Goal: Information Seeking & Learning: Compare options

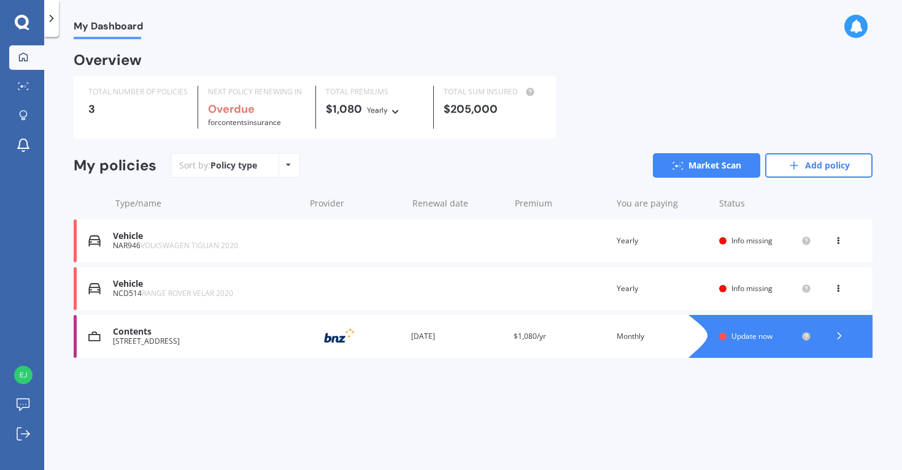
click at [736, 242] on span "Info missing" at bounding box center [751, 241] width 41 height 10
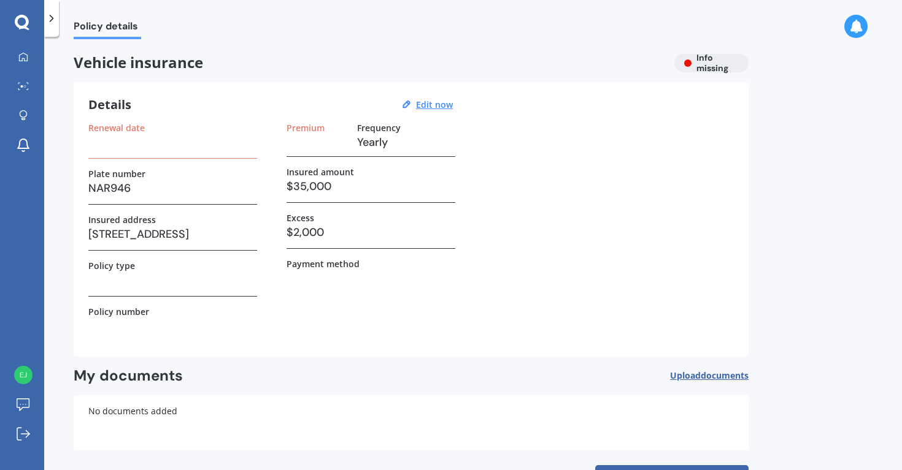
click at [130, 146] on h3 at bounding box center [172, 142] width 169 height 18
click at [432, 109] on u "Edit now" at bounding box center [434, 105] width 37 height 12
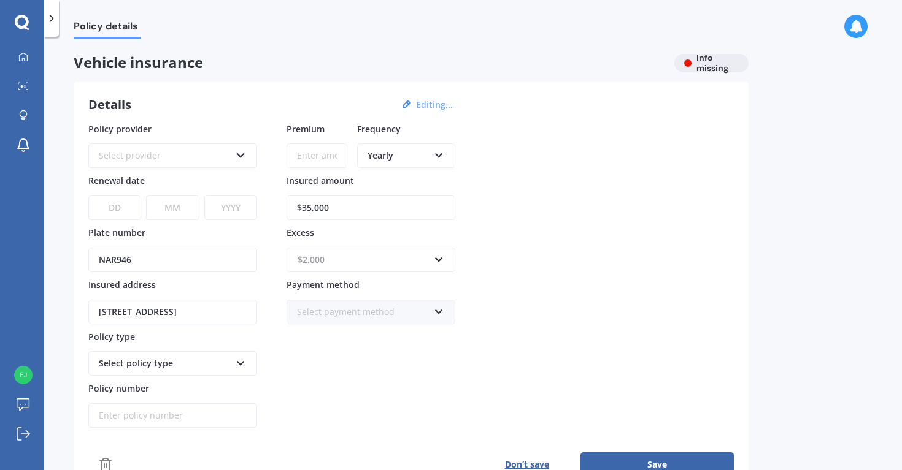
click at [337, 269] on input "text" at bounding box center [367, 259] width 158 height 23
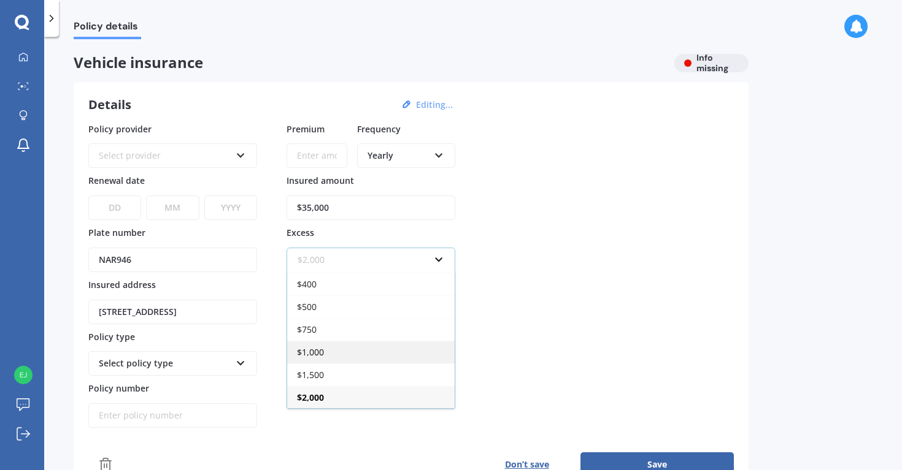
scroll to position [21, 0]
click at [353, 401] on div "$2,000" at bounding box center [370, 397] width 167 height 23
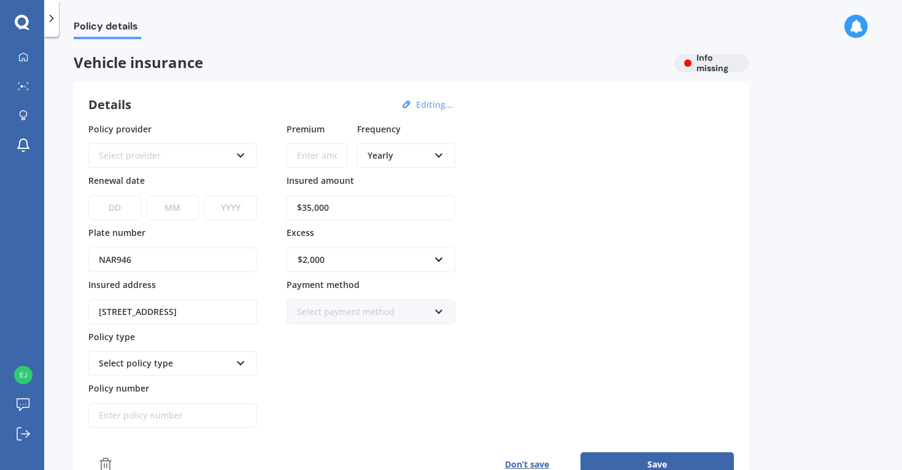
scroll to position [0, 19]
drag, startPoint x: 97, startPoint y: 307, endPoint x: 372, endPoint y: 318, distance: 275.6
click at [370, 318] on div "Policy provider Select provider AA AMI AMP ANZ ASB [PERSON_NAME] Ando Assurant …" at bounding box center [410, 276] width 645 height 306
type input "[STREET_ADDRESS]"
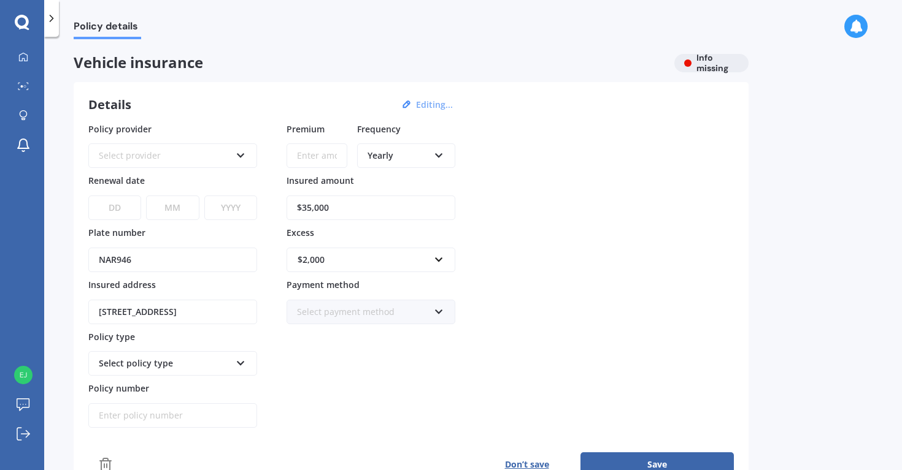
click at [183, 361] on div "Select policy type" at bounding box center [165, 363] width 132 height 13
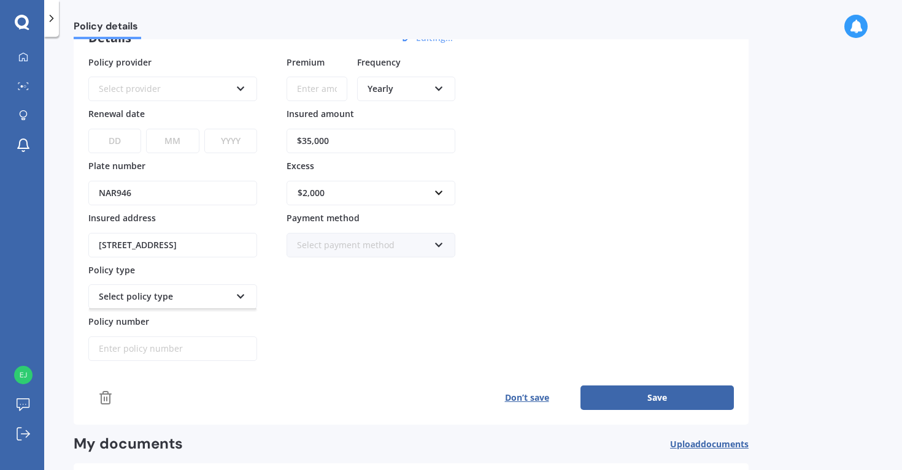
scroll to position [71, 0]
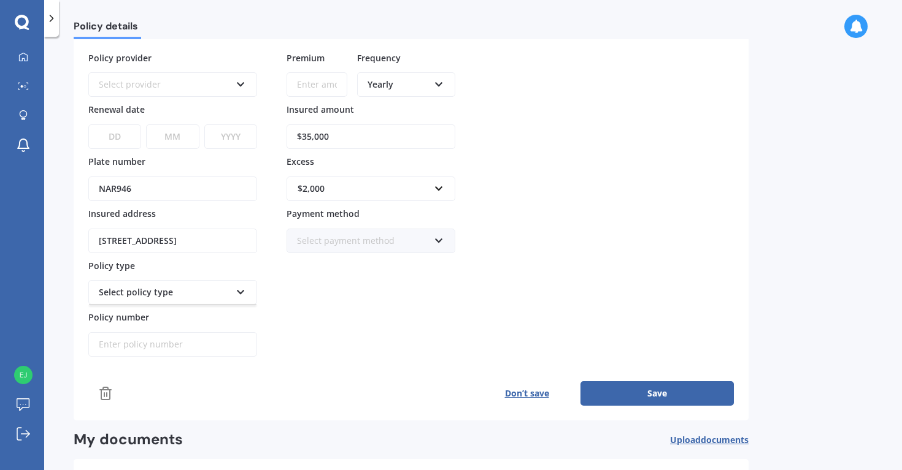
click at [244, 294] on icon at bounding box center [241, 290] width 10 height 9
click at [173, 86] on div "Select provider" at bounding box center [165, 84] width 132 height 13
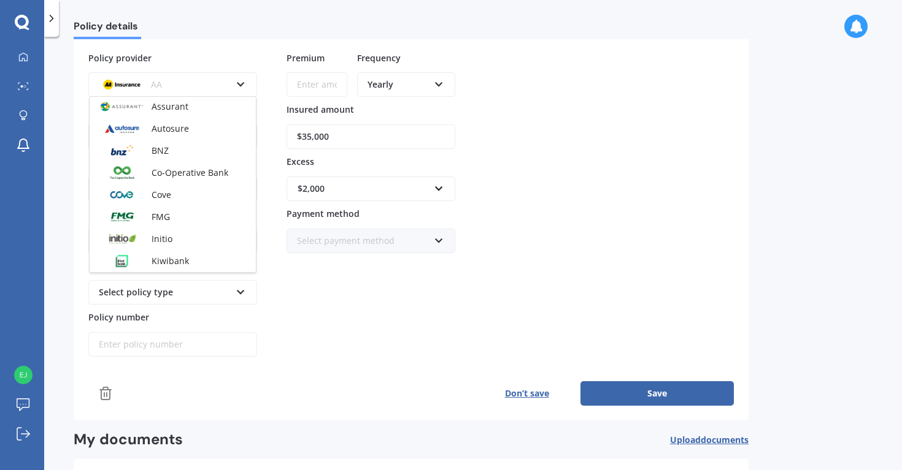
scroll to position [144, 0]
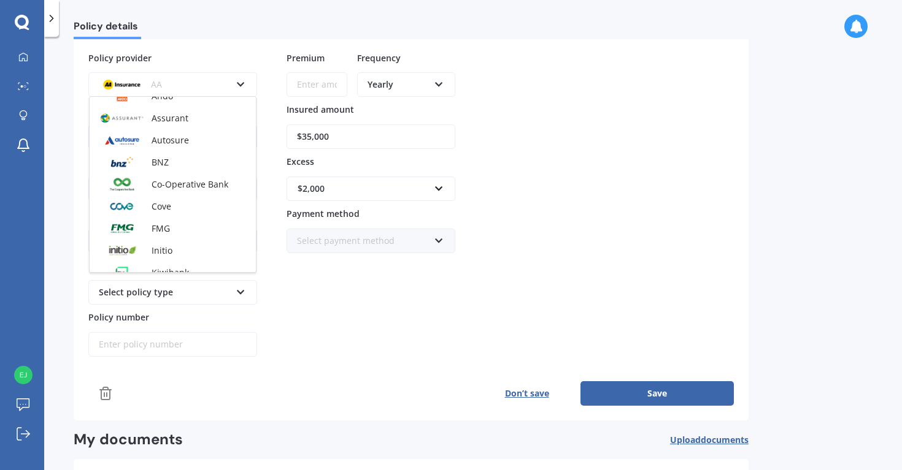
click at [175, 169] on div "BNZ" at bounding box center [173, 163] width 166 height 22
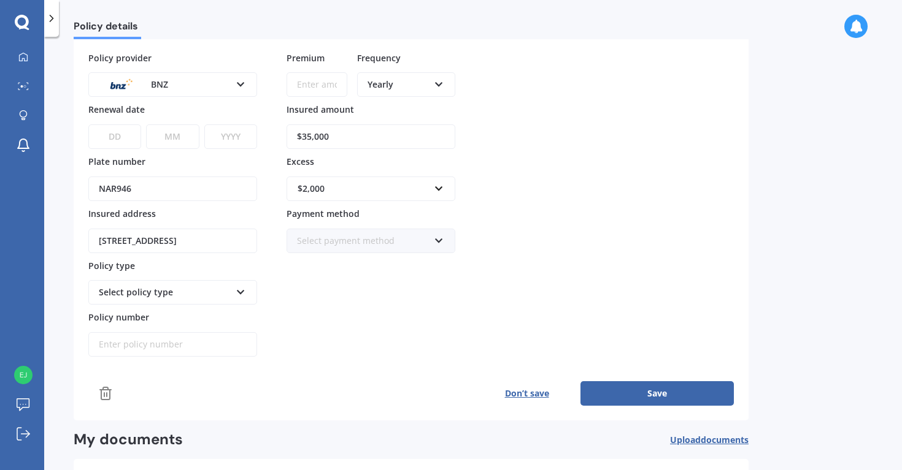
click at [113, 138] on select "DD 01 02 03 04 05 06 07 08 09 10 11 12 13 14 15 16 17 18 19 20 21 22 23 24 25 2…" at bounding box center [114, 137] width 53 height 25
select select "10"
click at [175, 140] on select "MM 01 02 03 04 05 06 07 08 09 10 11 12" at bounding box center [172, 137] width 53 height 25
select select "09"
click at [227, 137] on select "YYYY 2027 2026 2025 2024 2023 2022 2021 2020 2019 2018 2017 2016 2015 2014 2013…" at bounding box center [230, 137] width 53 height 25
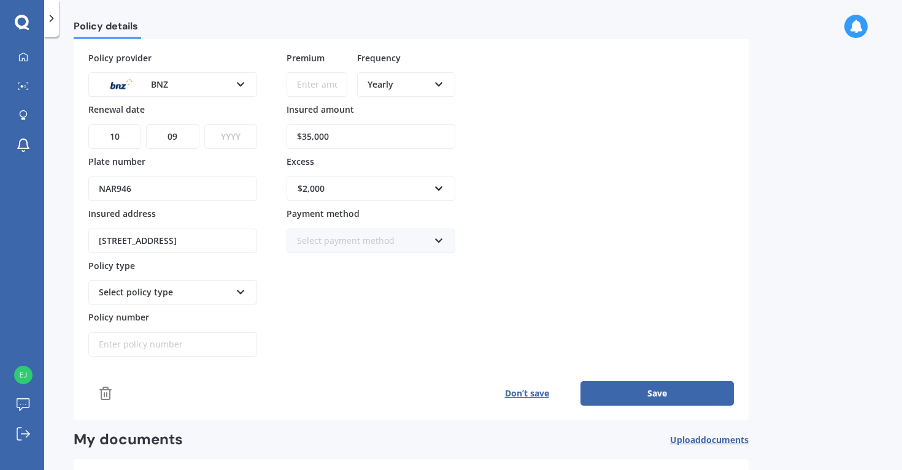
select select "2025"
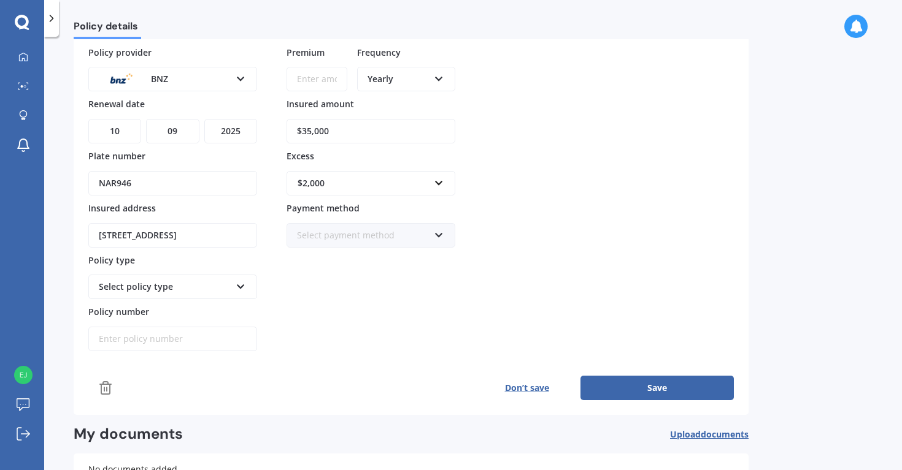
scroll to position [83, 0]
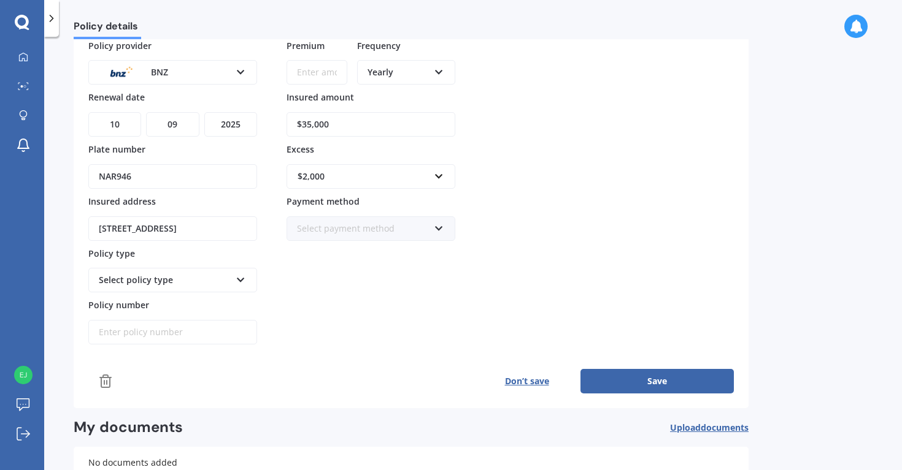
click at [633, 375] on button "Save" at bounding box center [656, 381] width 153 height 25
click at [442, 74] on icon at bounding box center [439, 70] width 10 height 9
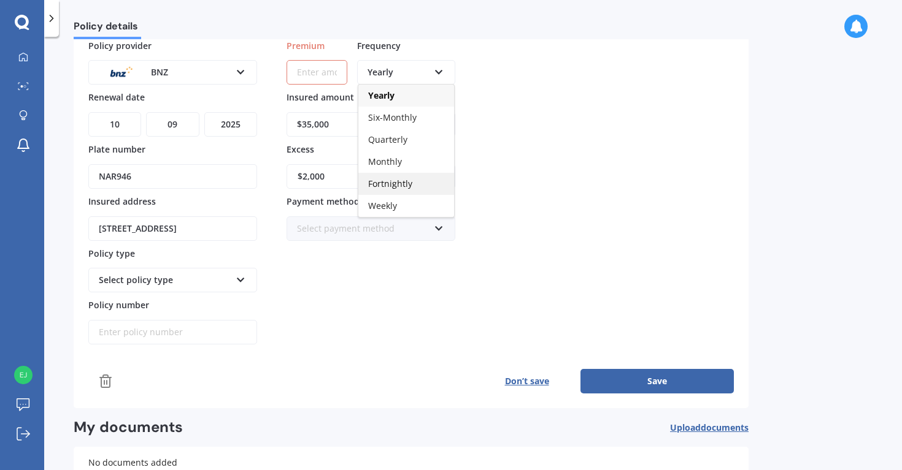
click at [403, 190] on div "Fortnightly" at bounding box center [406, 184] width 96 height 22
click at [318, 74] on input "Premium" at bounding box center [316, 72] width 61 height 25
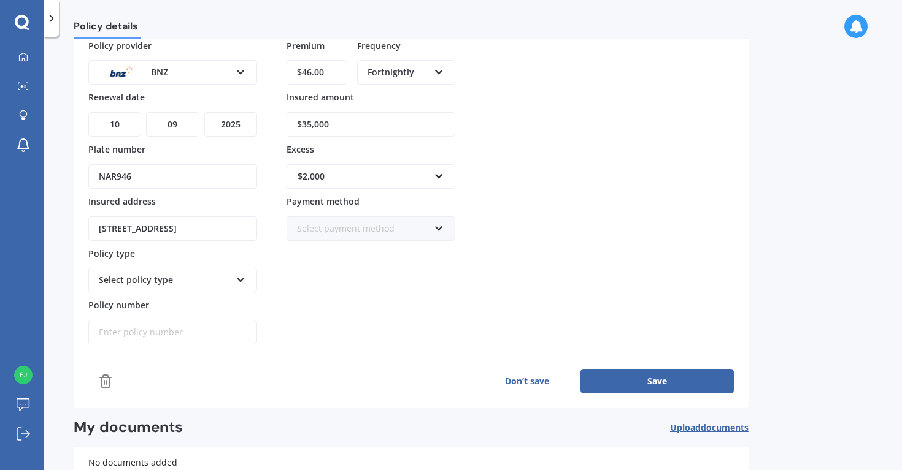
type input "$46.00"
click at [508, 112] on div "Policy provider BNZ AA AMI AMP ANZ ASB Aioi Nissay Dowa Ando Assurant Autosure …" at bounding box center [410, 192] width 645 height 306
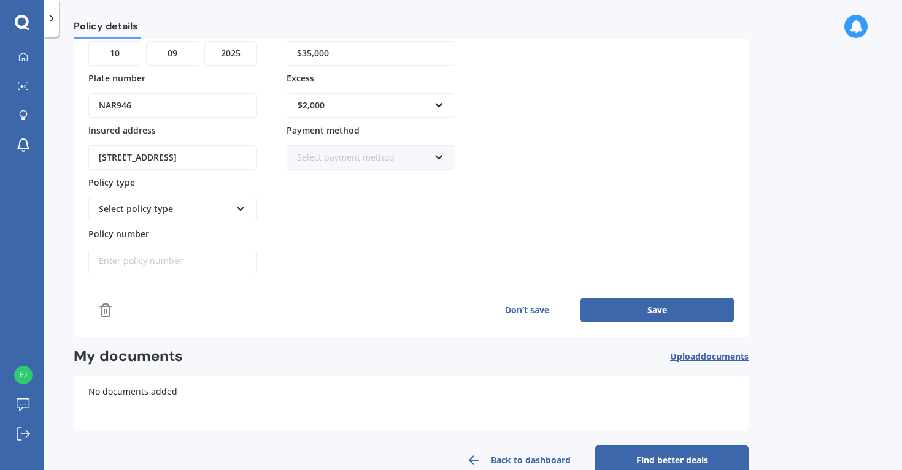
scroll to position [156, 0]
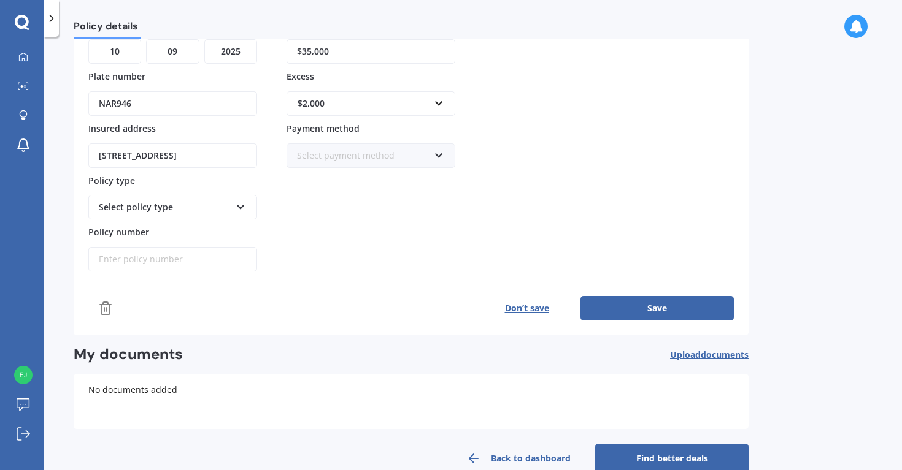
click at [615, 307] on button "Save" at bounding box center [656, 308] width 153 height 25
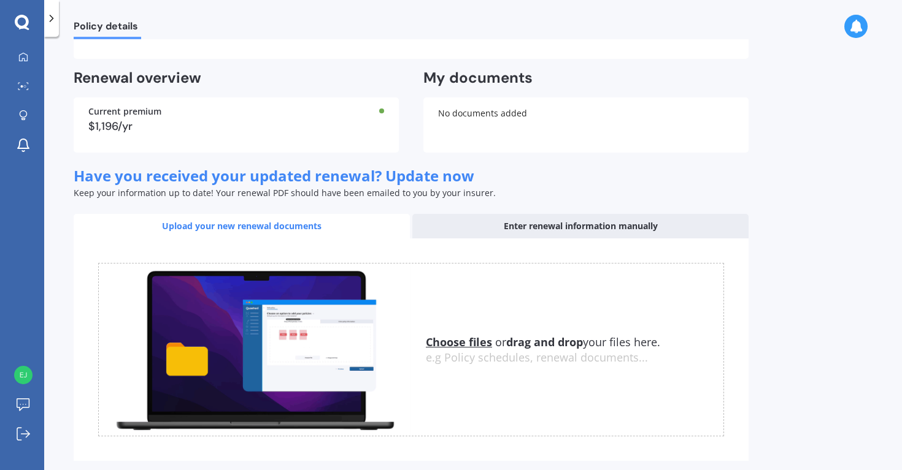
scroll to position [350, 0]
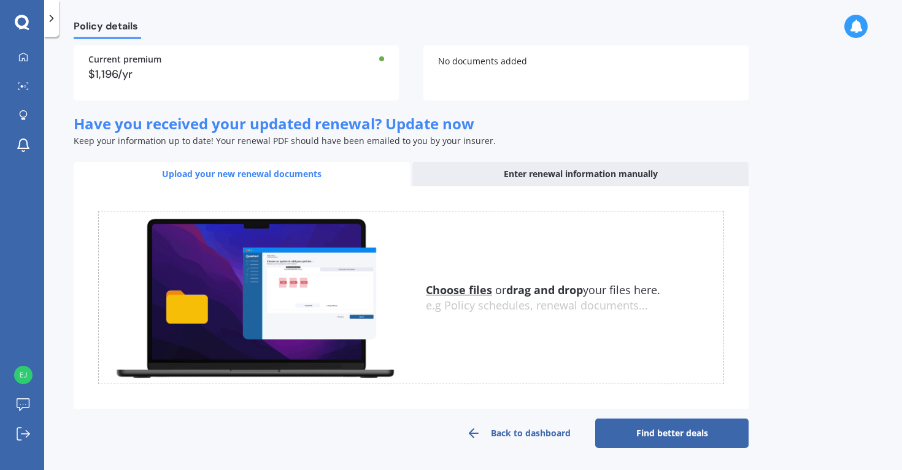
click at [515, 435] on link "Back to dashboard" at bounding box center [518, 433] width 153 height 29
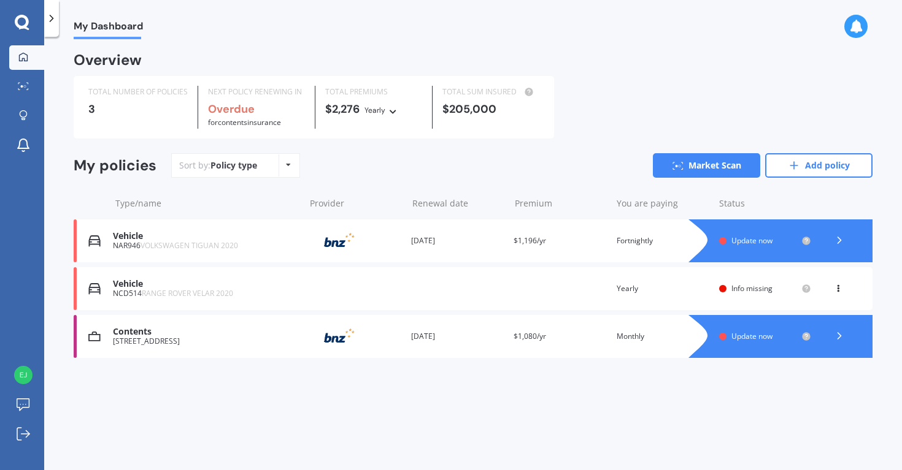
click at [682, 287] on div "You are paying Yearly" at bounding box center [662, 289] width 93 height 12
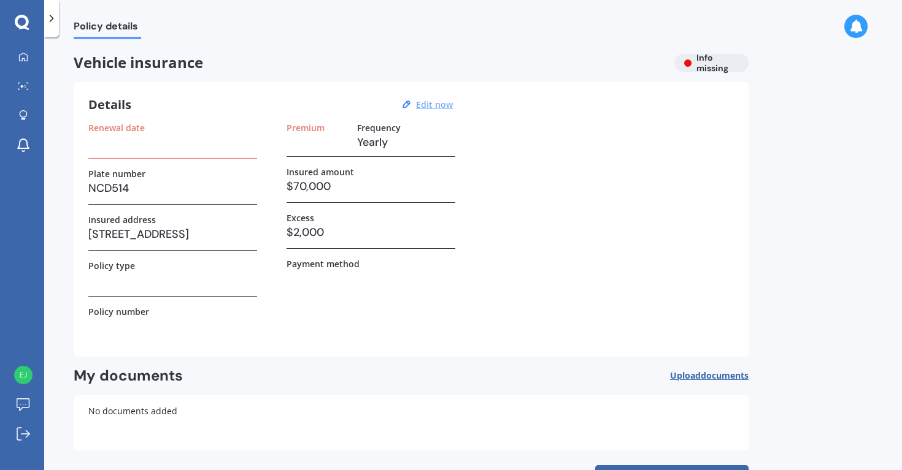
click at [448, 103] on u "Edit now" at bounding box center [434, 105] width 37 height 12
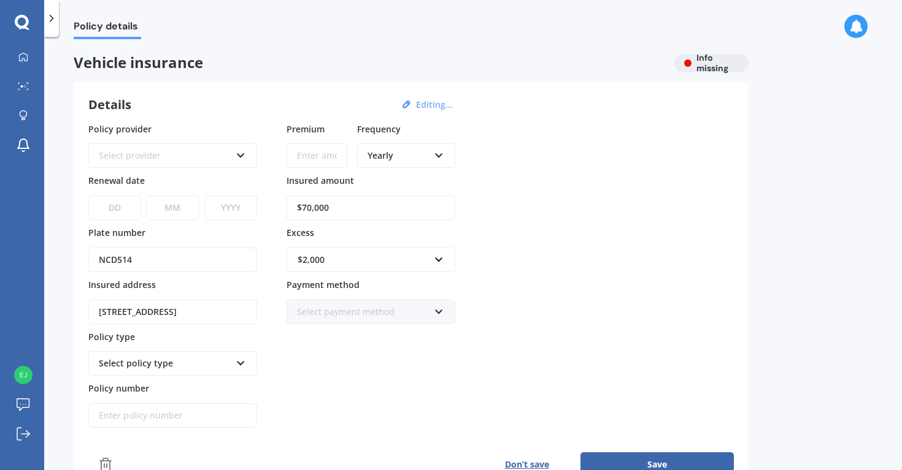
click at [309, 157] on input "Premium" at bounding box center [316, 156] width 61 height 25
type input "$72.00"
click at [444, 152] on div "Yearly Yearly Six-Monthly Quarterly Monthly Fortnightly Weekly" at bounding box center [406, 156] width 98 height 25
click at [387, 271] on span "Fortnightly" at bounding box center [390, 267] width 44 height 12
drag, startPoint x: 339, startPoint y: 211, endPoint x: 287, endPoint y: 212, distance: 52.1
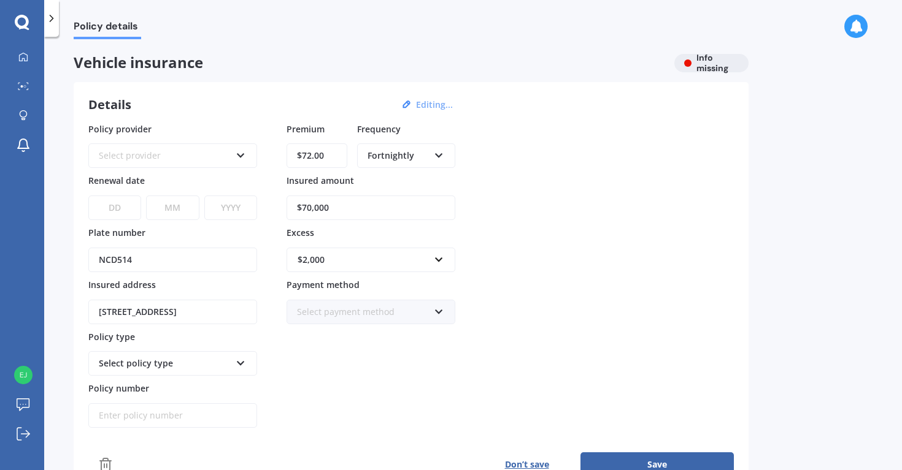
click at [287, 212] on input "$70,000" at bounding box center [370, 208] width 169 height 25
type input "$62,000"
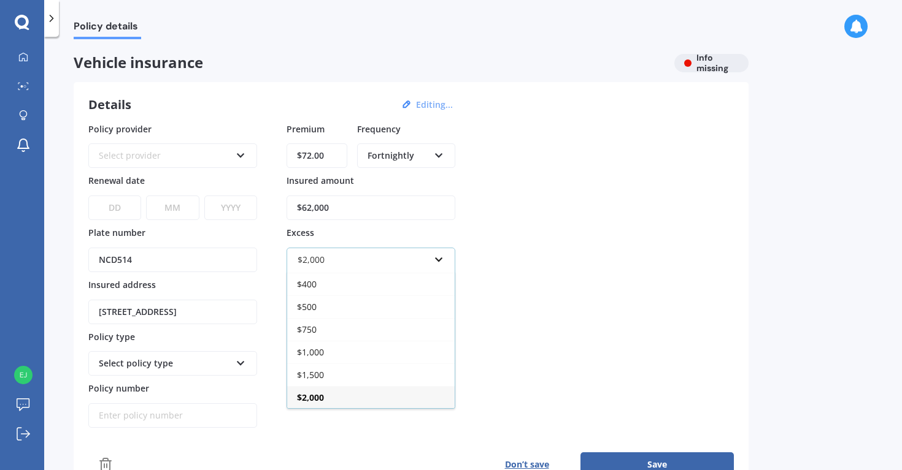
click at [328, 393] on div "$2,000" at bounding box center [370, 397] width 167 height 23
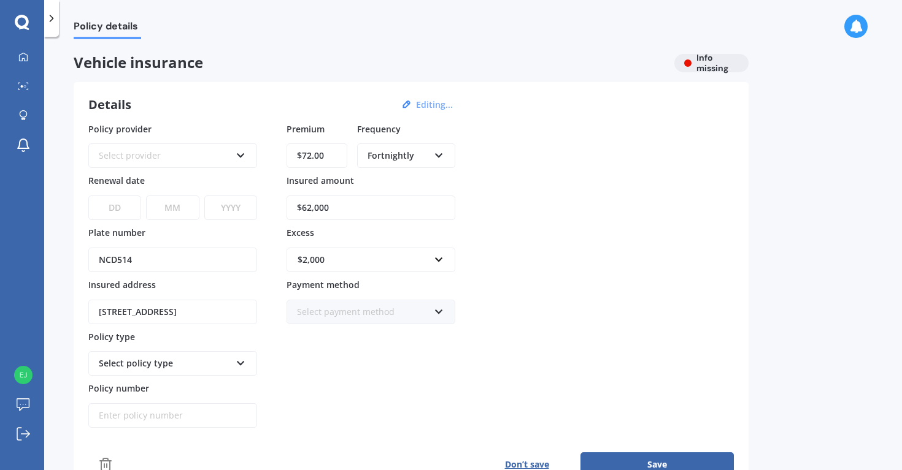
scroll to position [0, 19]
drag, startPoint x: 100, startPoint y: 310, endPoint x: 550, endPoint y: 296, distance: 450.5
click at [550, 296] on div "Policy provider Select provider AA AMI AMP ANZ ASB [PERSON_NAME] Ando Assurant …" at bounding box center [410, 276] width 645 height 306
drag, startPoint x: 99, startPoint y: 315, endPoint x: 437, endPoint y: 320, distance: 338.0
click at [437, 320] on div "Policy provider Select provider AA AMI AMP ANZ ASB [PERSON_NAME] Ando Assurant …" at bounding box center [410, 276] width 645 height 306
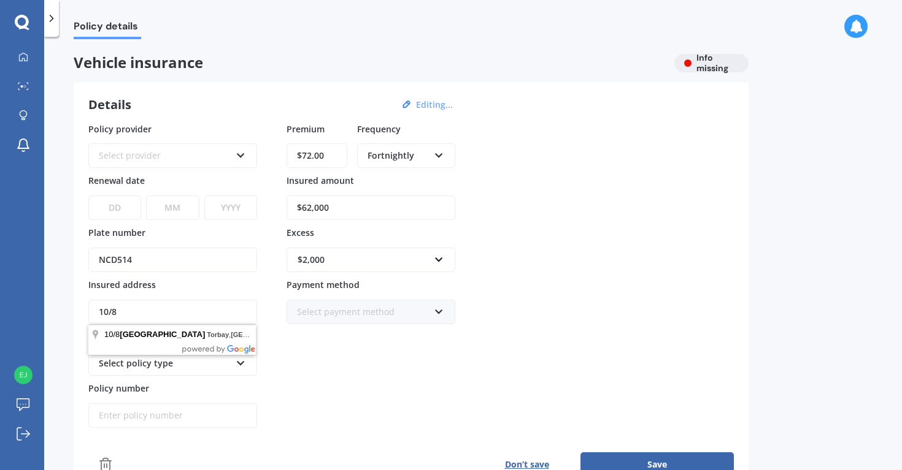
scroll to position [0, 0]
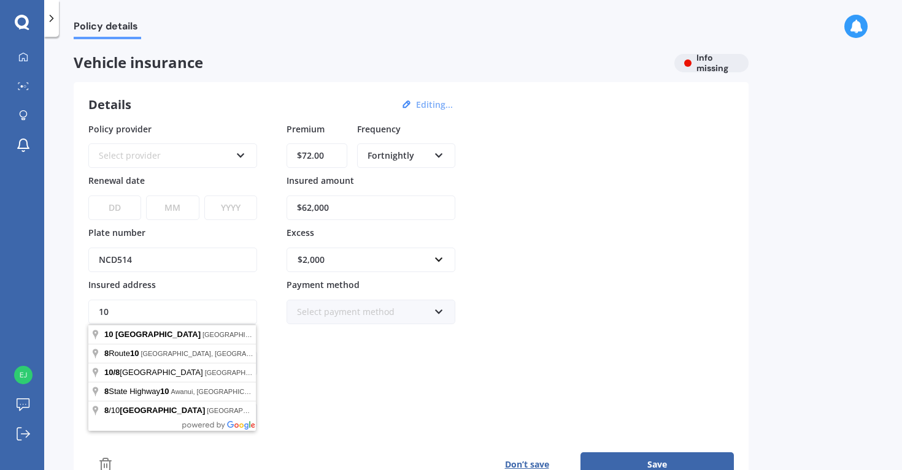
type input "1"
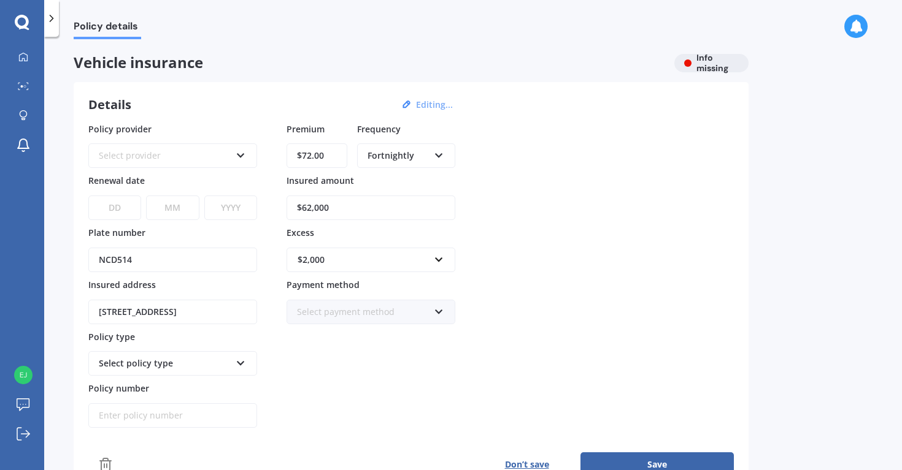
type input "[STREET_ADDRESS]"
click at [104, 208] on select "DD 01 02 03 04 05 06 07 08 09 10 11 12 13 14 15 16 17 18 19 20 21 22 23 24 25 2…" at bounding box center [114, 208] width 53 height 25
select select "10"
click at [177, 207] on select "MM 01 02 03 04 05 06 07 08 09 10 11 12" at bounding box center [172, 208] width 53 height 25
select select "09"
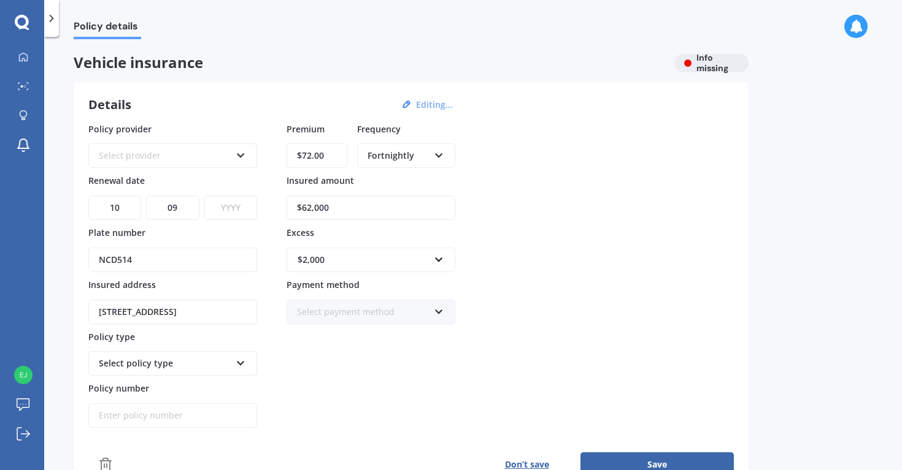
click at [234, 205] on select "YYYY 2027 2026 2025 2024 2023 2022 2021 2020 2019 2018 2017 2016 2015 2014 2013…" at bounding box center [230, 208] width 53 height 25
select select "2025"
click at [239, 150] on icon at bounding box center [241, 153] width 10 height 9
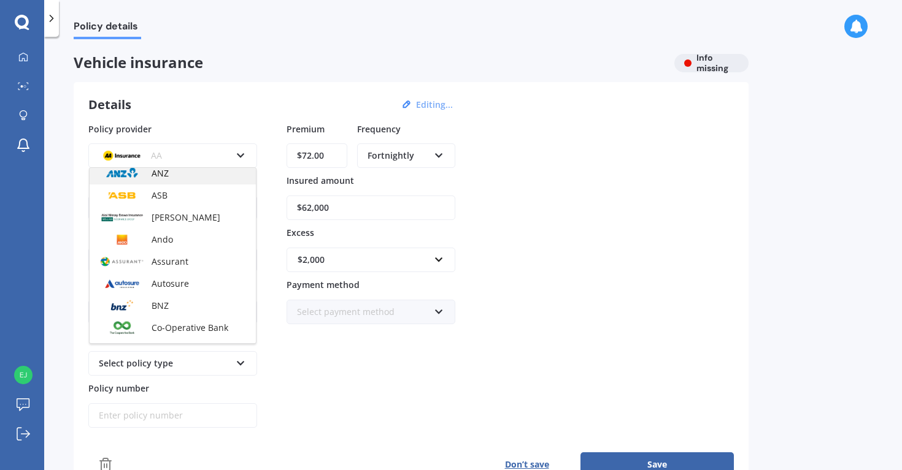
scroll to position [91, 0]
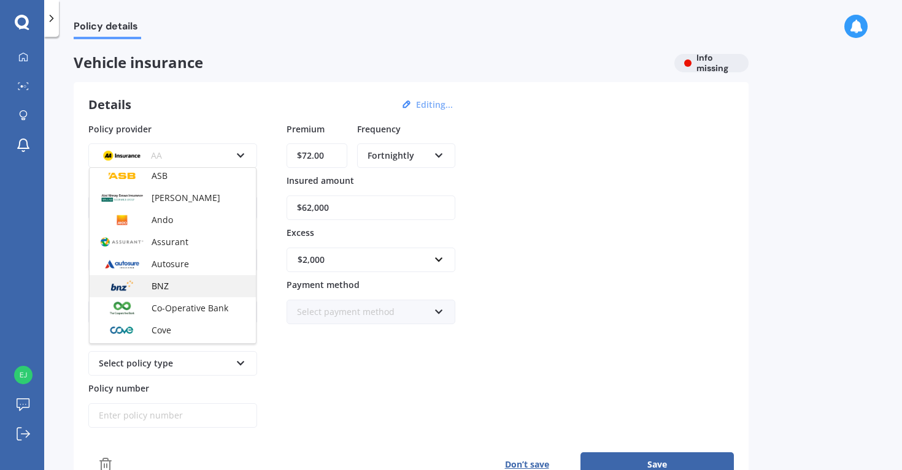
click at [160, 291] on span "BNZ" at bounding box center [160, 286] width 17 height 12
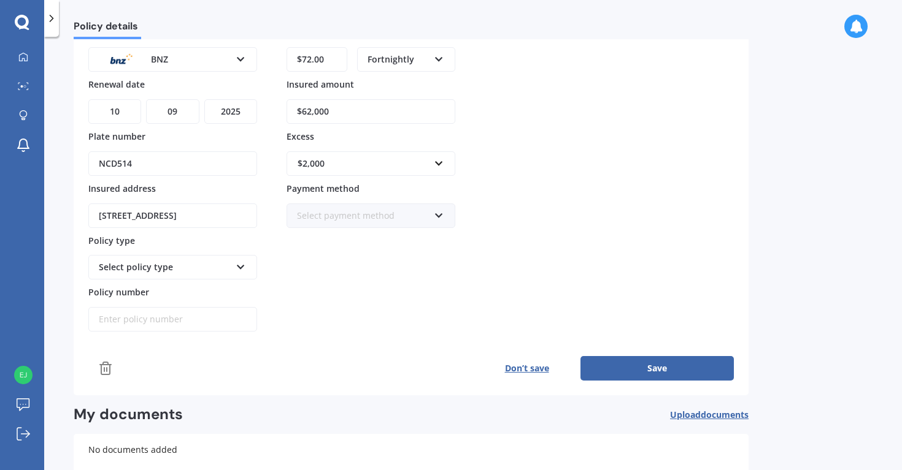
scroll to position [99, 0]
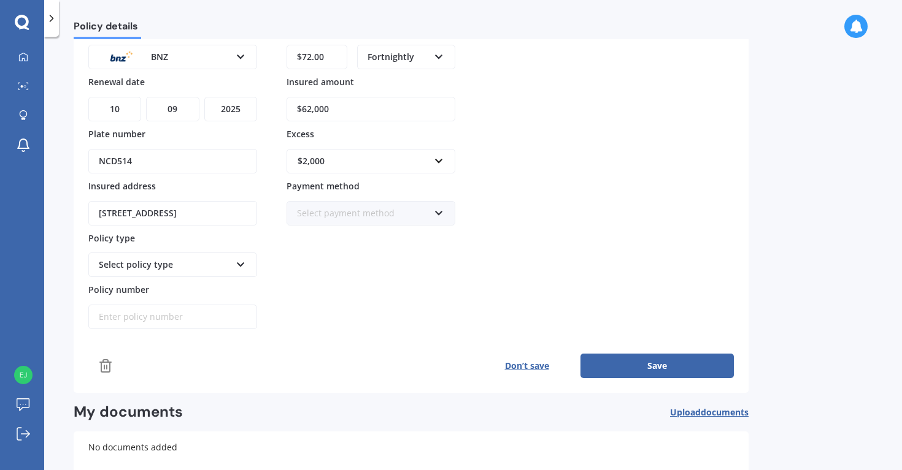
click at [631, 371] on button "Save" at bounding box center [656, 366] width 153 height 25
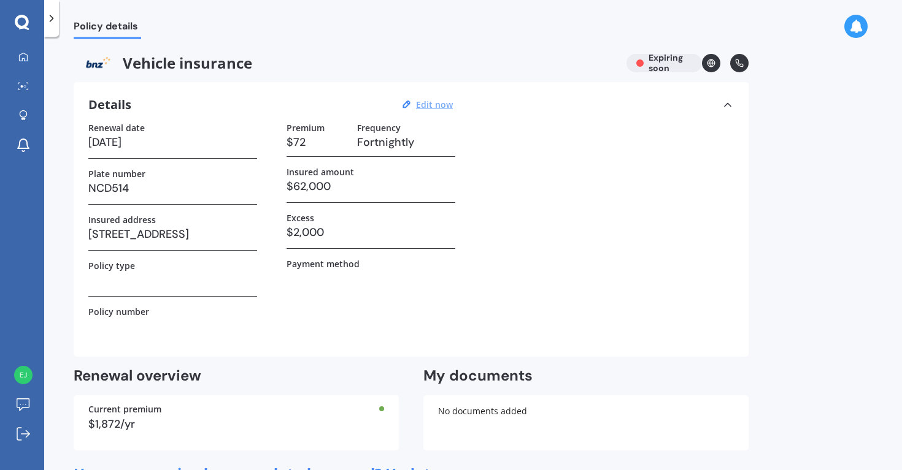
scroll to position [350, 0]
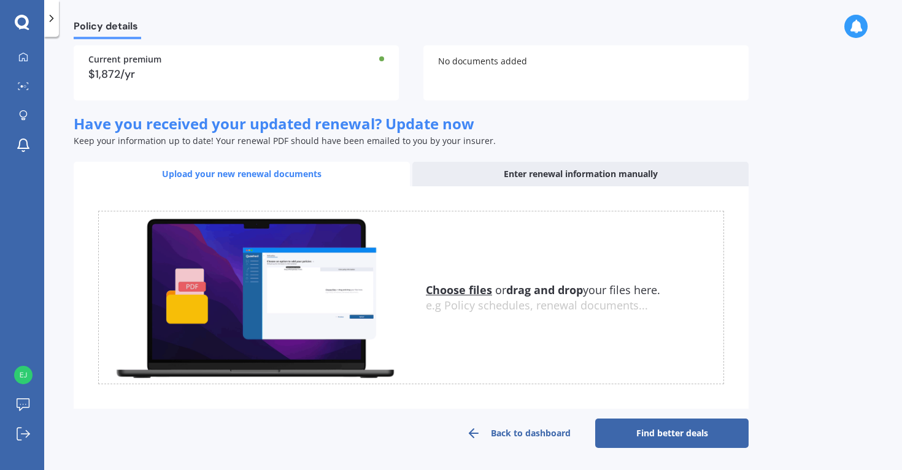
click at [531, 430] on link "Back to dashboard" at bounding box center [518, 433] width 153 height 29
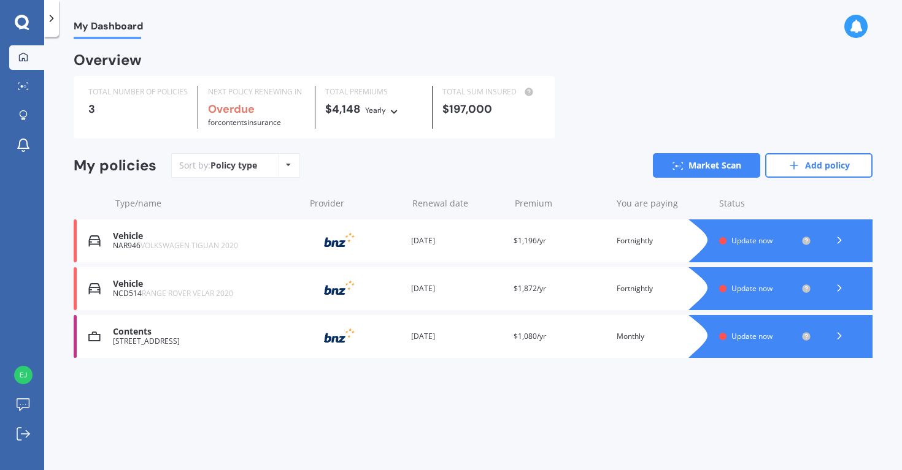
click at [520, 343] on div "Premium $1,080/yr" at bounding box center [559, 337] width 93 height 12
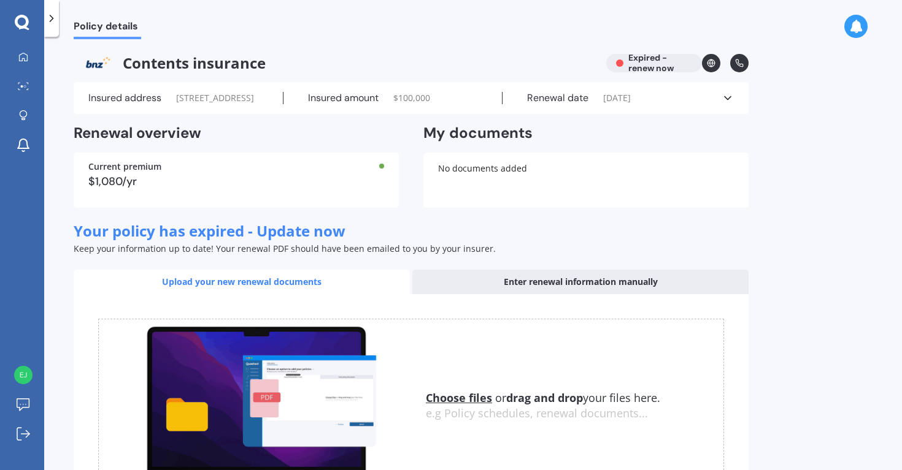
click at [721, 102] on icon at bounding box center [727, 98] width 12 height 12
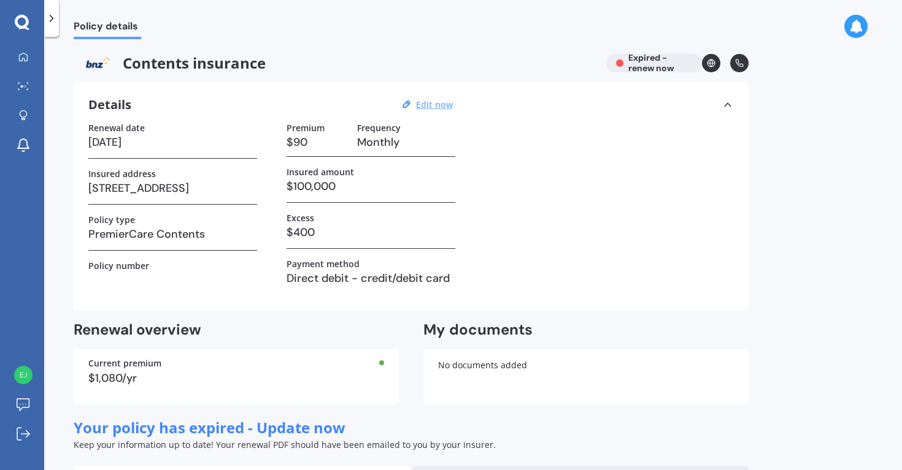
click at [444, 102] on u "Edit now" at bounding box center [434, 105] width 37 height 12
select select "20"
select select "01"
select select "2025"
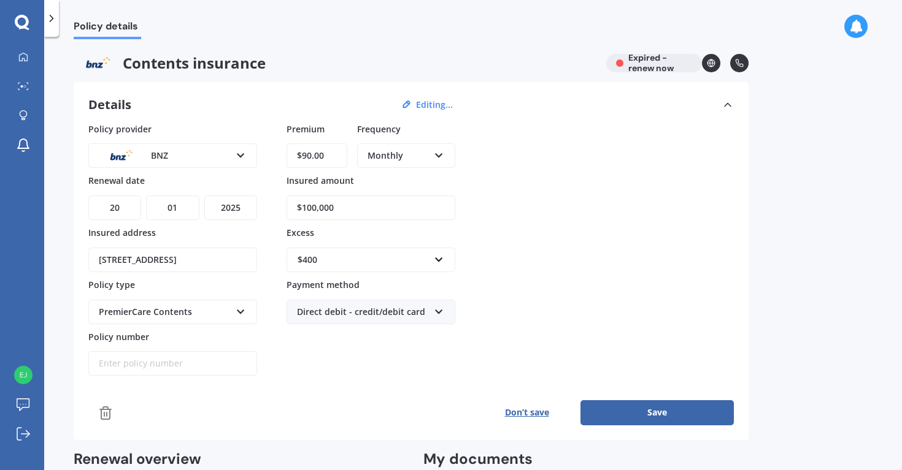
drag, startPoint x: 340, startPoint y: 211, endPoint x: 285, endPoint y: 213, distance: 55.9
click at [285, 213] on div "Policy provider BNZ AA AMI AMP ANZ ASB Ando BNZ Co-Operative Bank FMG Initio Ki…" at bounding box center [410, 250] width 645 height 254
type input "$128,000"
click at [438, 264] on input "text" at bounding box center [367, 259] width 158 height 23
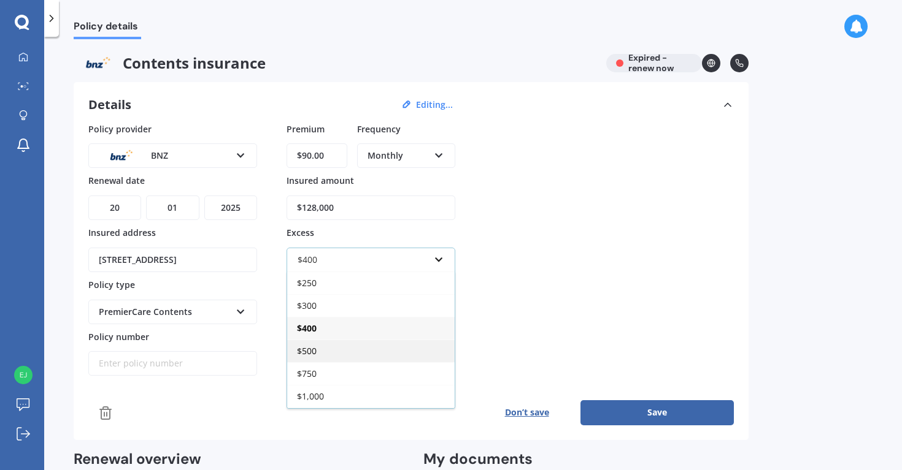
click at [375, 356] on div "$500" at bounding box center [370, 351] width 167 height 23
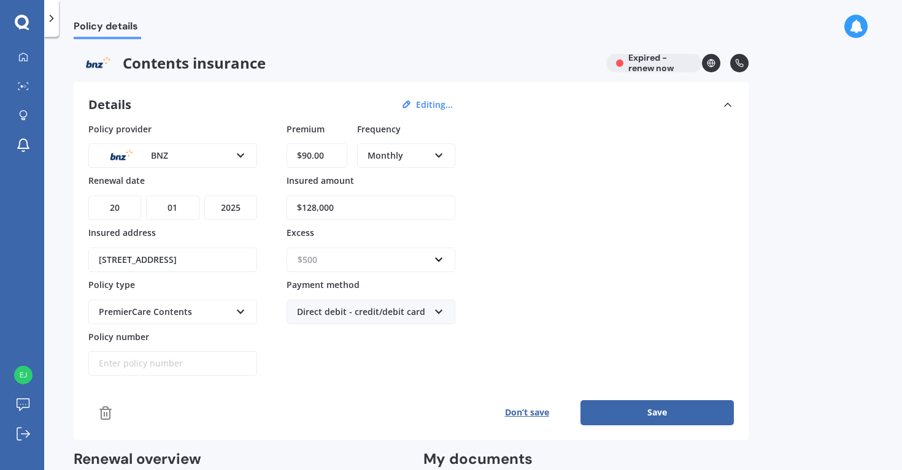
click at [442, 255] on input "text" at bounding box center [367, 259] width 158 height 23
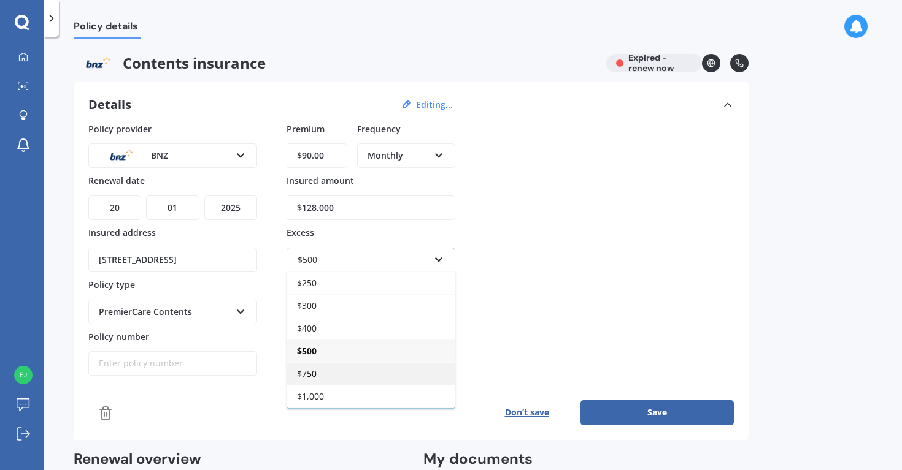
click at [374, 370] on div "$750" at bounding box center [370, 374] width 167 height 23
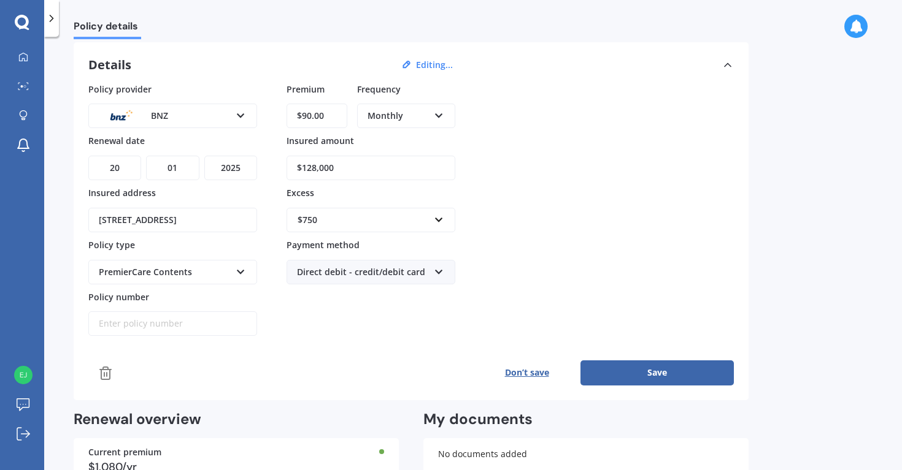
scroll to position [0, 19]
drag, startPoint x: 91, startPoint y: 220, endPoint x: 319, endPoint y: 282, distance: 236.0
click at [319, 282] on div "Policy provider BNZ AA AMI AMP ANZ ASB Ando BNZ Co-Operative Bank FMG Initio Ki…" at bounding box center [410, 210] width 645 height 254
type input "[STREET_ADDRESS]"
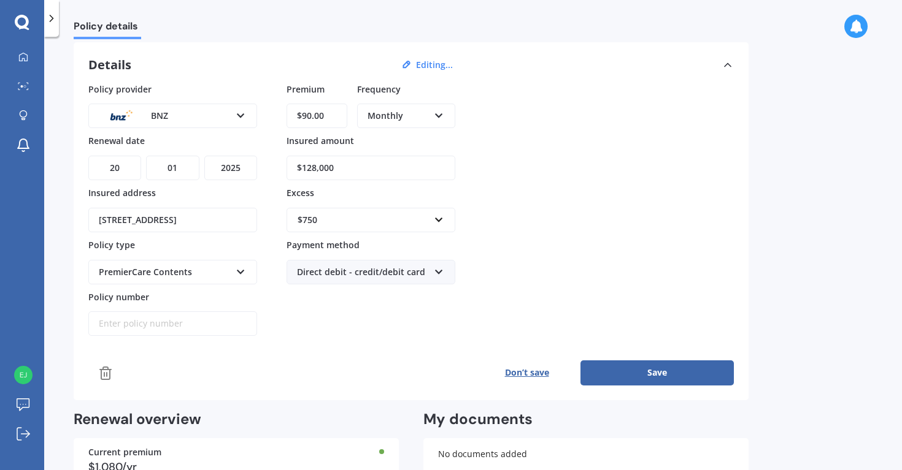
click at [633, 375] on button "Save" at bounding box center [656, 373] width 153 height 25
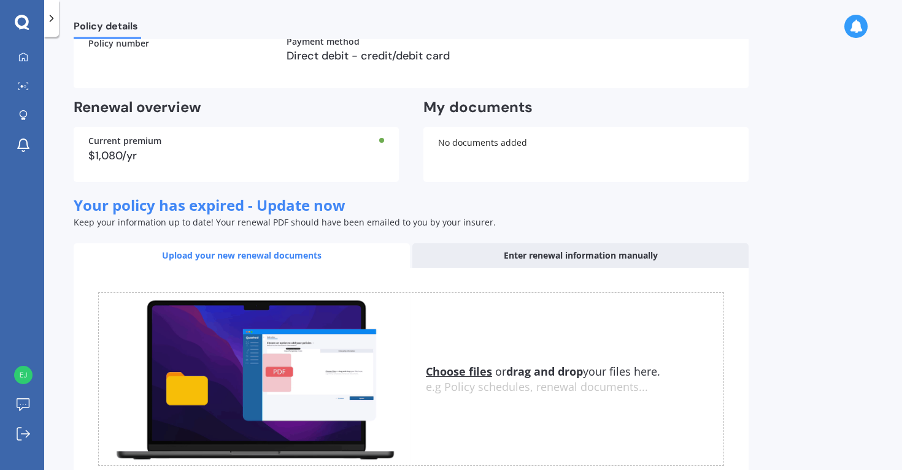
scroll to position [304, 0]
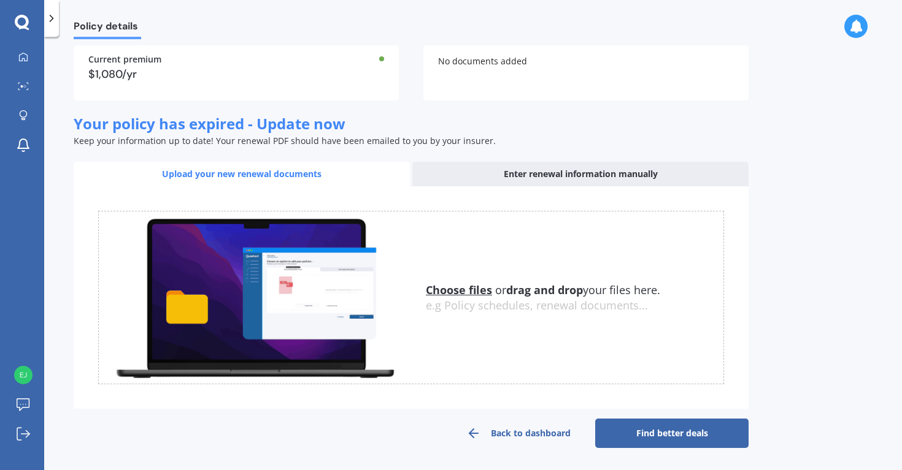
click at [520, 426] on link "Back to dashboard" at bounding box center [518, 433] width 153 height 29
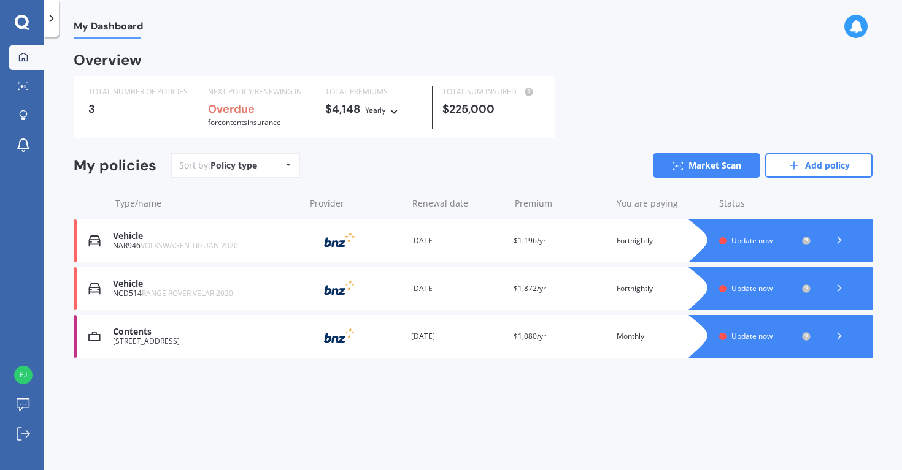
click at [398, 107] on icon at bounding box center [394, 109] width 9 height 7
click at [399, 212] on div "Fortnightly" at bounding box center [399, 219] width 67 height 22
click at [289, 164] on div "Policy type Alphabetical Date added Renewing next" at bounding box center [287, 166] width 19 height 22
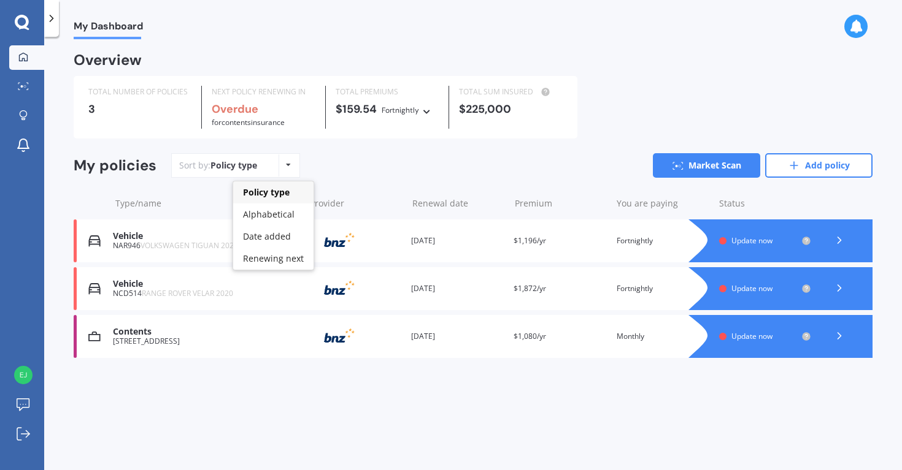
click at [289, 164] on div "Policy type Alphabetical Date added Renewing next" at bounding box center [287, 166] width 19 height 22
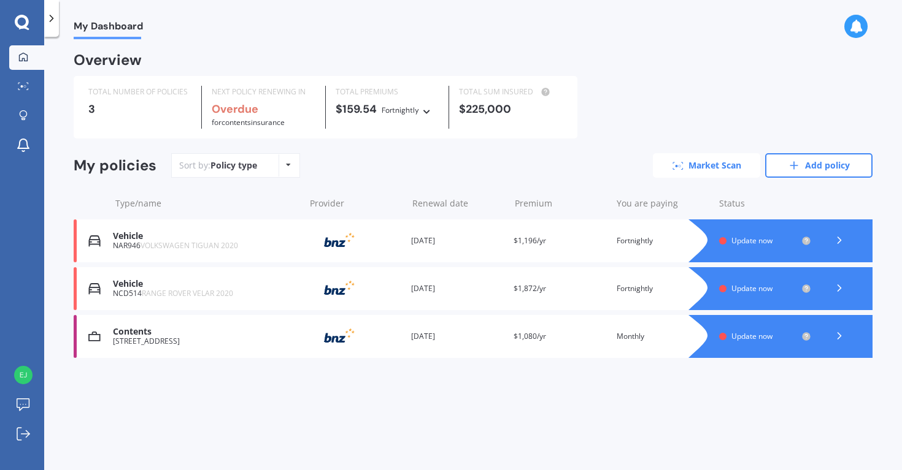
click at [712, 173] on link "Market Scan" at bounding box center [706, 165] width 107 height 25
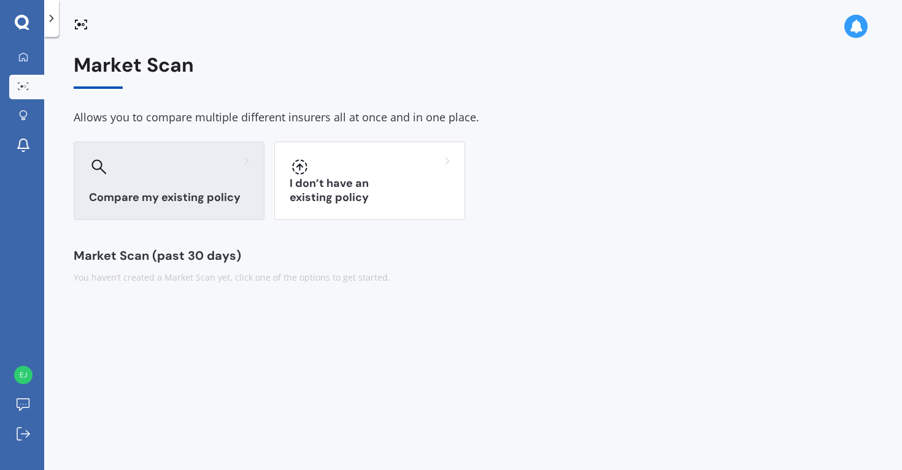
click at [145, 191] on h3 "Compare my existing policy" at bounding box center [169, 198] width 160 height 14
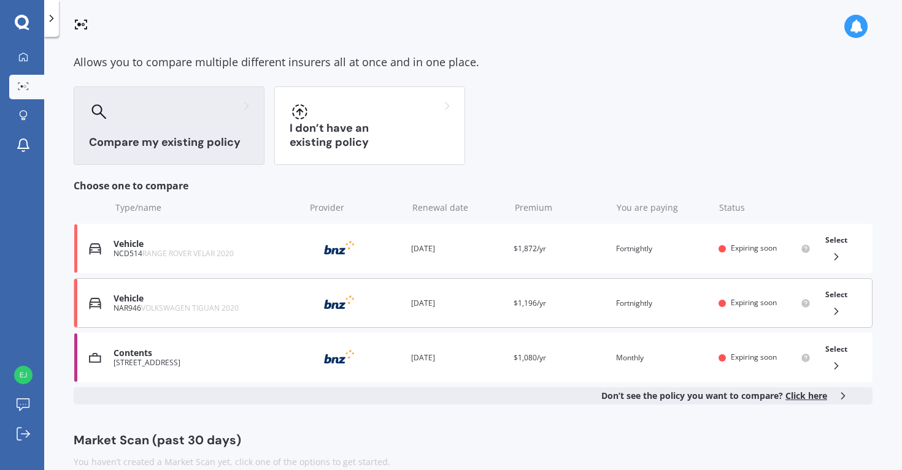
scroll to position [56, 0]
click at [342, 294] on img at bounding box center [339, 302] width 61 height 23
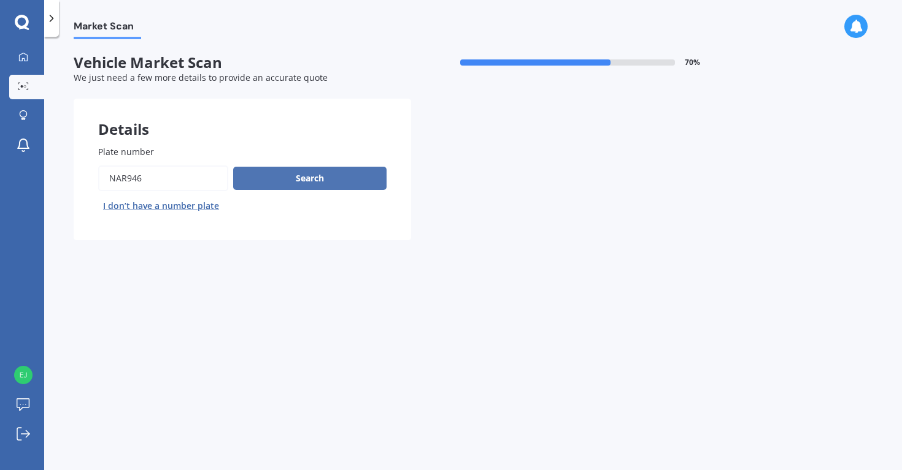
click at [302, 185] on button "Search" at bounding box center [309, 178] width 153 height 23
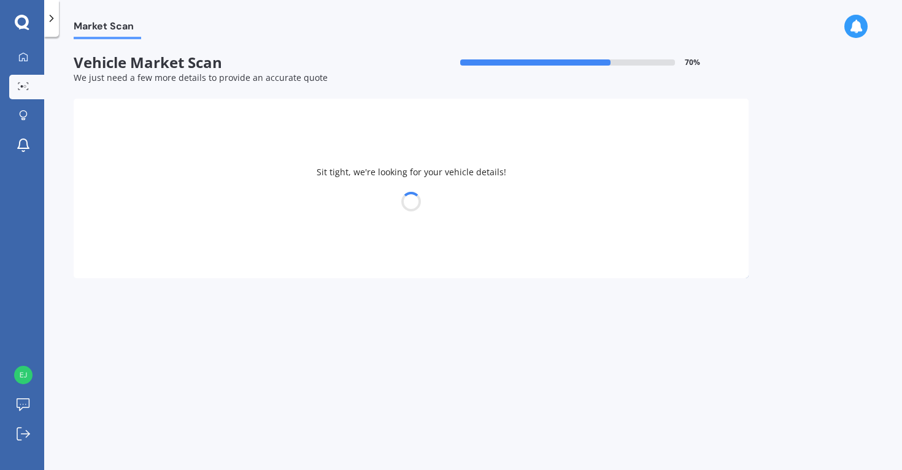
select select "VOLKSWAGEN"
select select "TIGUAN"
select select "21"
select select "09"
select select "1988"
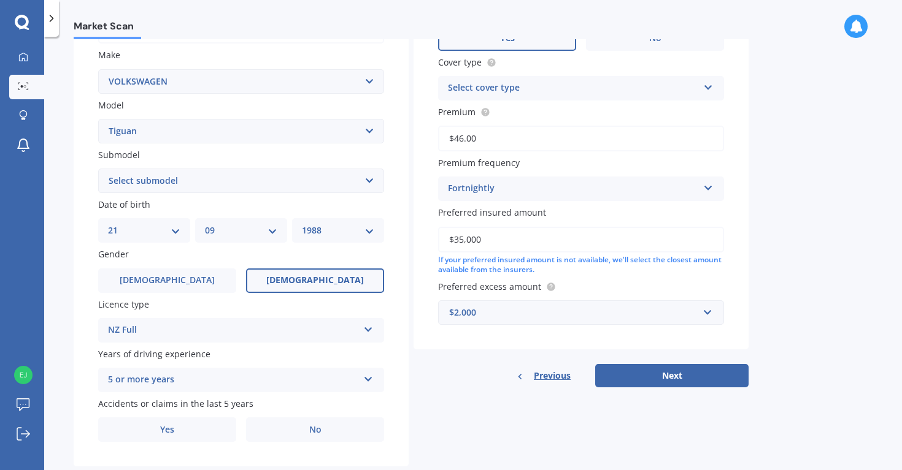
scroll to position [255, 0]
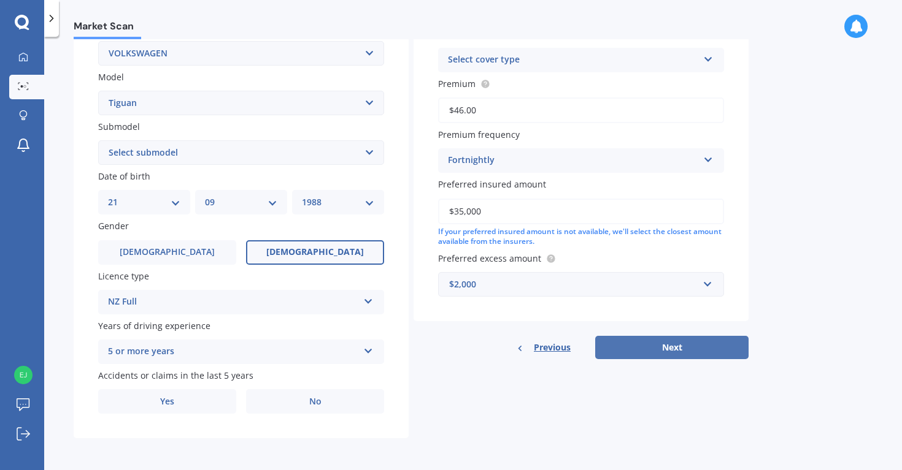
click at [665, 344] on button "Next" at bounding box center [671, 347] width 153 height 23
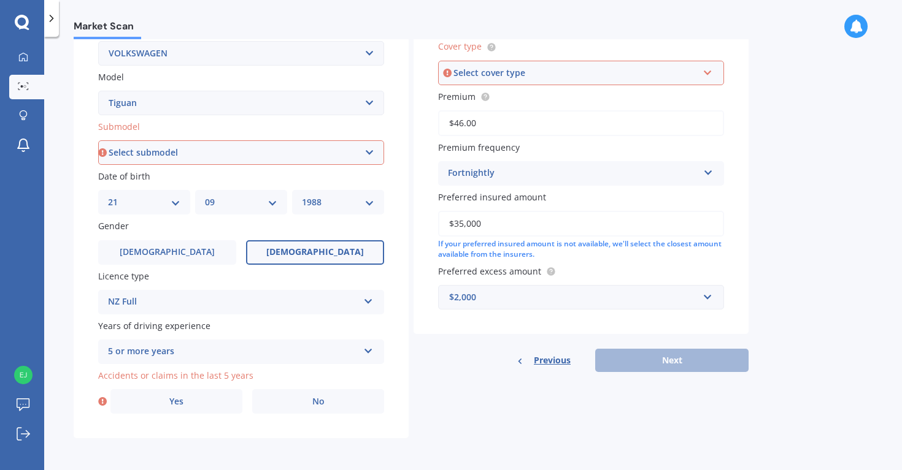
click at [372, 142] on select "Select submodel Diesel Turbo Petrol Turbo Petrol Turbo 4WD" at bounding box center [241, 152] width 286 height 25
select select "PETROL TURBO"
click at [555, 75] on div "Select cover type" at bounding box center [575, 72] width 244 height 13
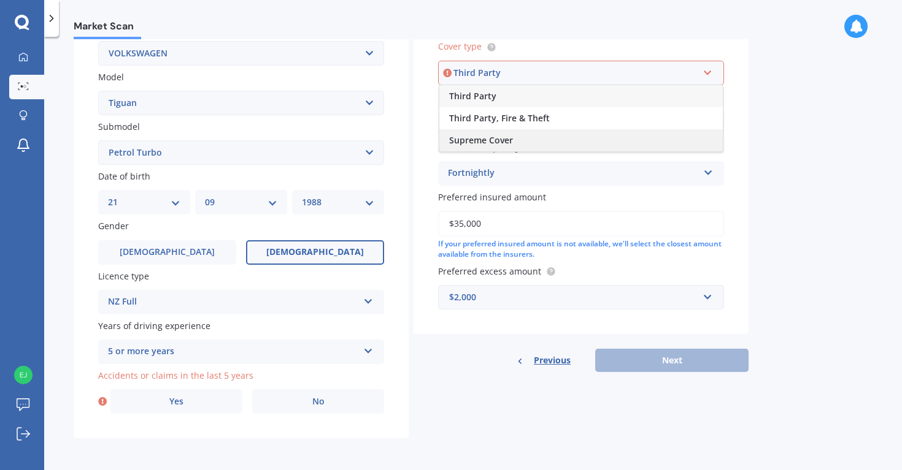
click at [523, 140] on div "Supreme Cover" at bounding box center [580, 140] width 283 height 22
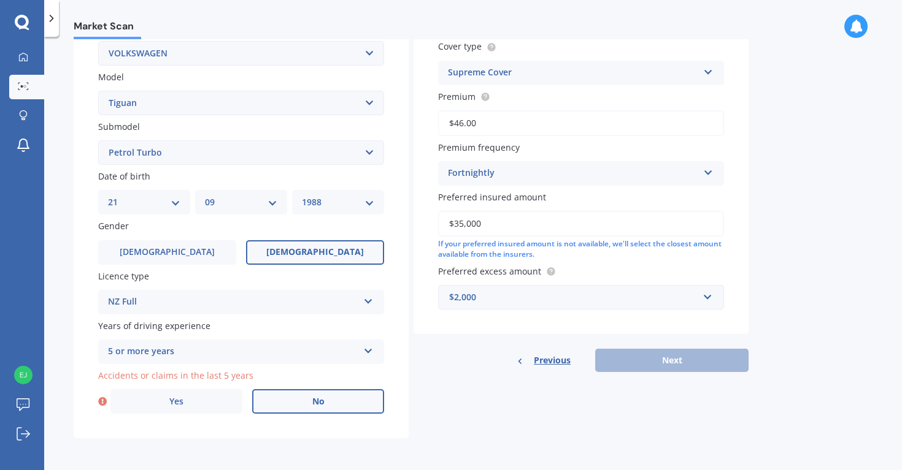
click at [290, 408] on label "No" at bounding box center [318, 402] width 132 height 25
click at [0, 0] on input "No" at bounding box center [0, 0] width 0 height 0
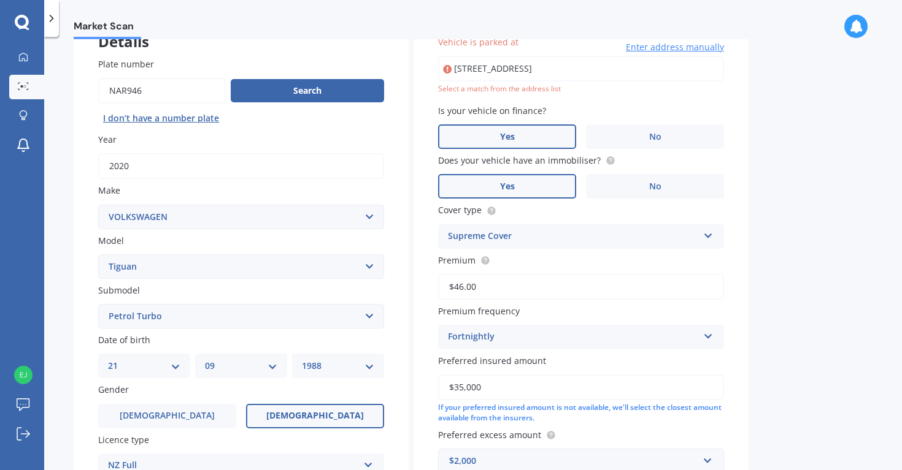
scroll to position [84, 0]
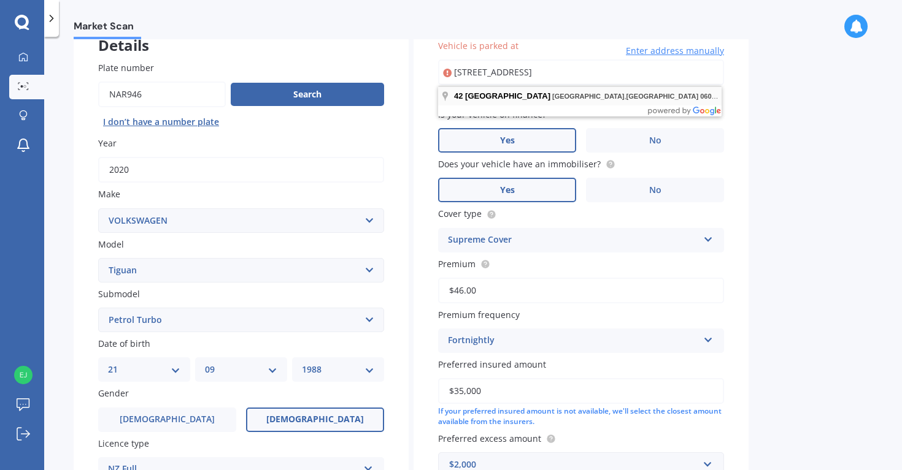
type input "[STREET_ADDRESS]"
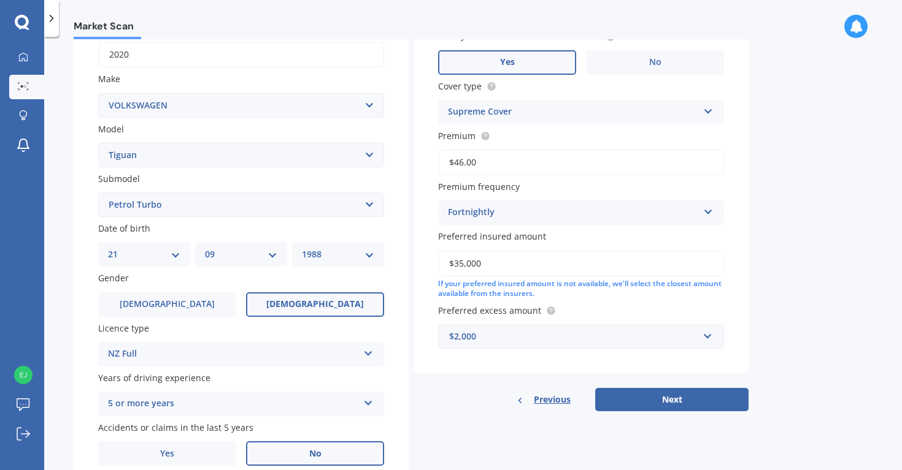
scroll to position [241, 0]
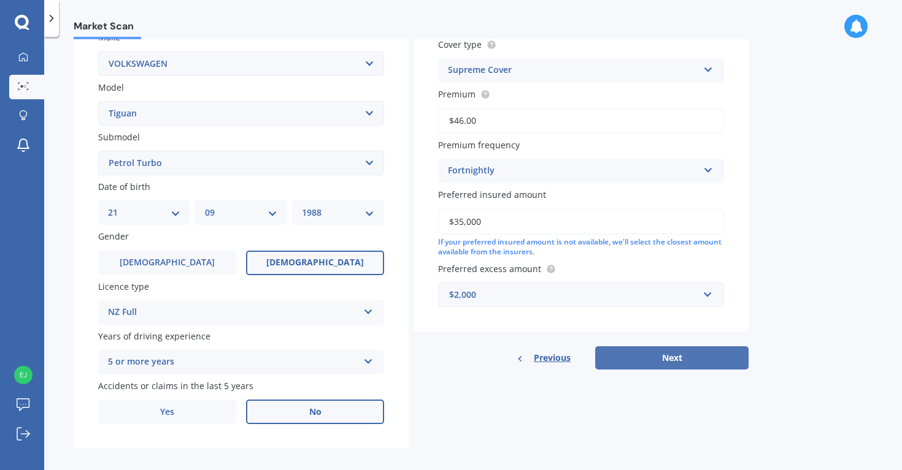
click at [683, 367] on button "Next" at bounding box center [671, 358] width 153 height 23
select select "21"
select select "09"
select select "1988"
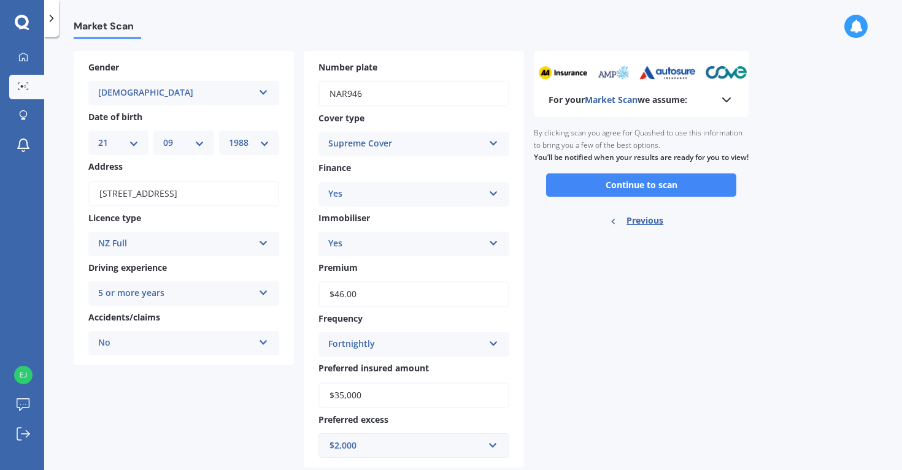
scroll to position [0, 0]
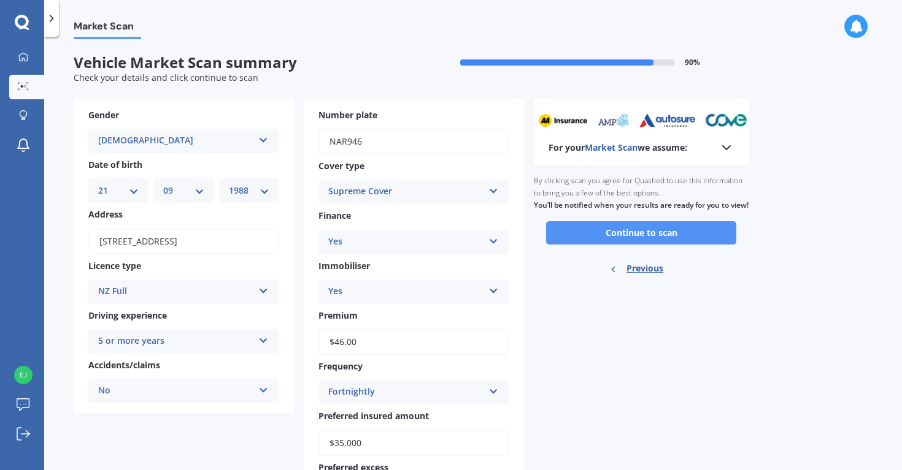
click at [624, 245] on button "Continue to scan" at bounding box center [641, 232] width 190 height 23
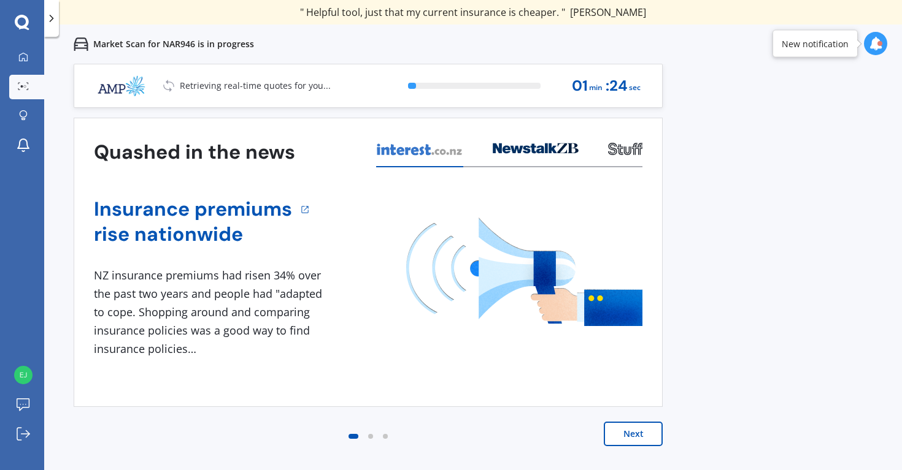
click at [626, 439] on button "Next" at bounding box center [633, 434] width 59 height 25
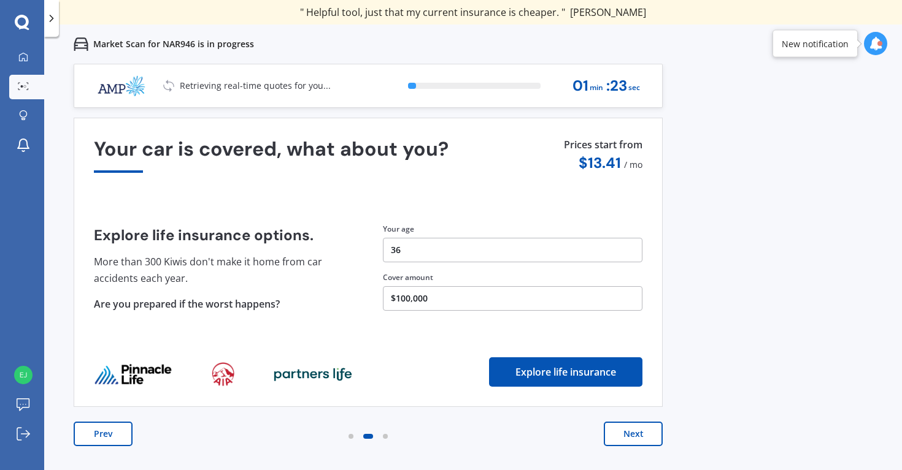
click at [626, 439] on button "Next" at bounding box center [633, 434] width 59 height 25
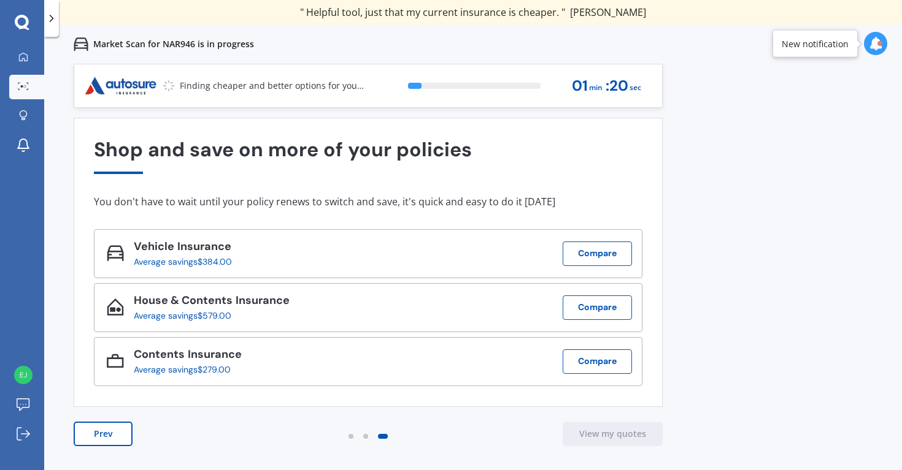
click at [109, 424] on button "Prev" at bounding box center [103, 434] width 59 height 25
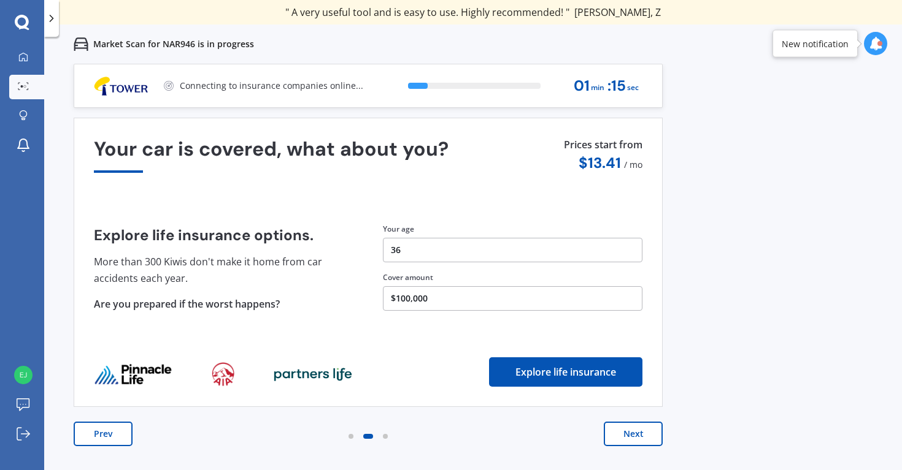
click at [616, 438] on button "Next" at bounding box center [633, 434] width 59 height 25
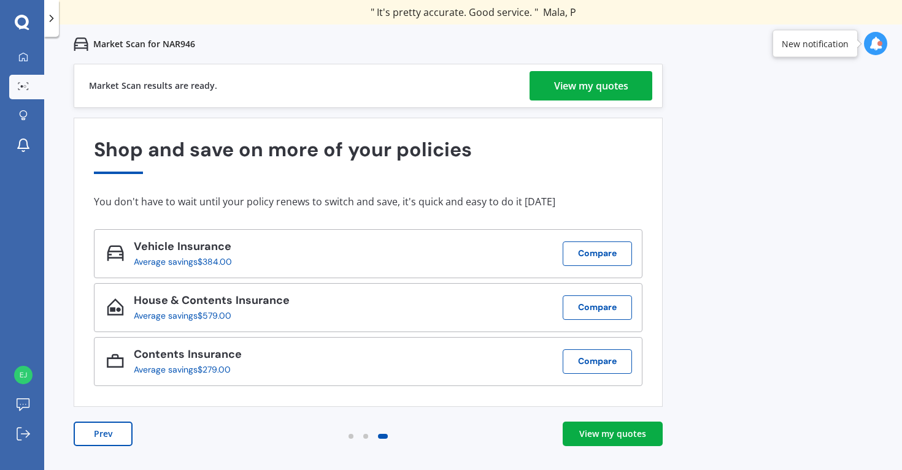
click at [572, 80] on div "View my quotes" at bounding box center [591, 85] width 74 height 29
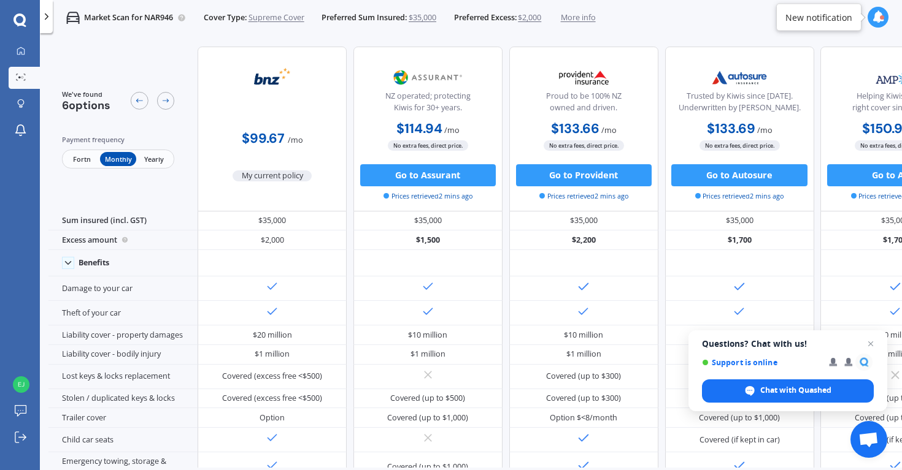
click at [83, 159] on span "Fortn" at bounding box center [82, 159] width 36 height 14
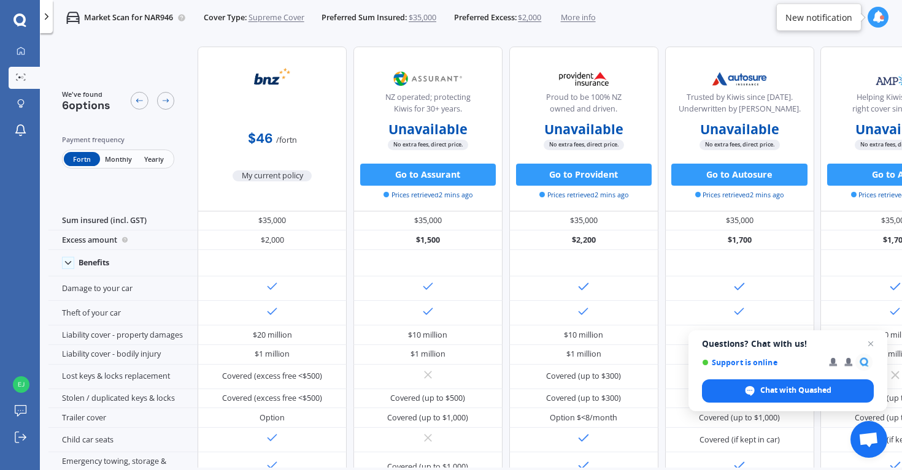
click at [117, 168] on div "Fortn Monthly Yearly" at bounding box center [118, 159] width 113 height 19
click at [117, 164] on span "Monthly" at bounding box center [118, 159] width 36 height 14
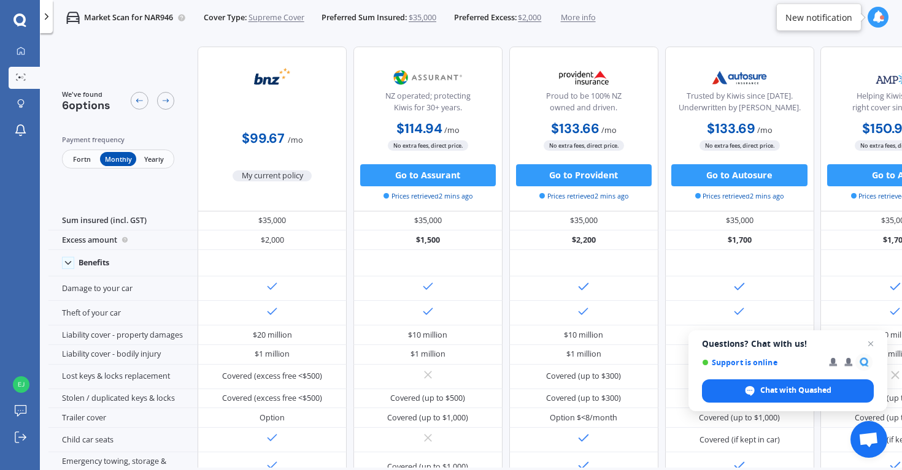
click at [77, 156] on span "Fortn" at bounding box center [82, 159] width 36 height 14
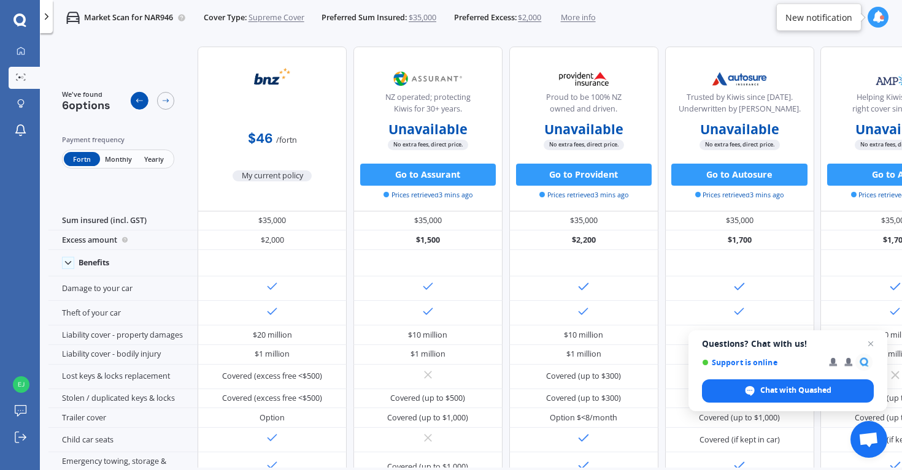
click at [144, 104] on div at bounding box center [140, 101] width 18 height 18
click at [180, 99] on div "We've found 6 options Payment frequency Fortn Monthly Yearly" at bounding box center [122, 129] width 149 height 164
click at [178, 99] on div "We've found 6 options Payment frequency Fortn Monthly Yearly" at bounding box center [122, 129] width 149 height 164
click at [161, 101] on icon at bounding box center [165, 100] width 9 height 9
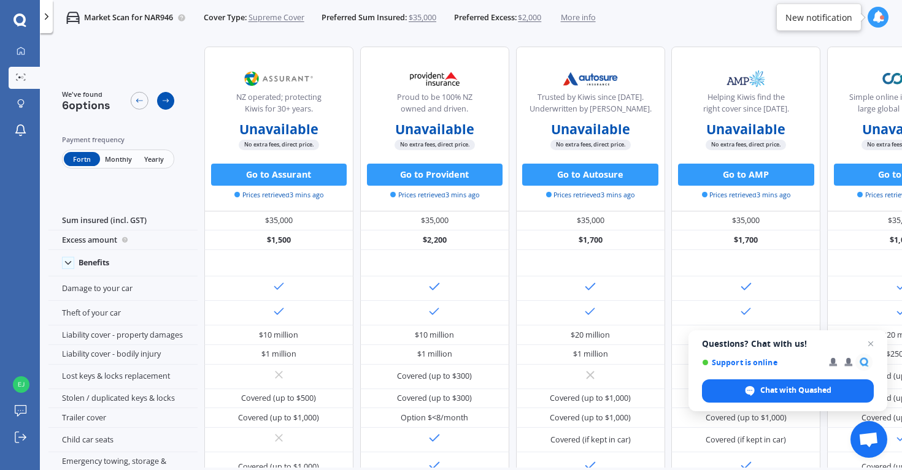
click at [161, 101] on icon at bounding box center [165, 100] width 9 height 9
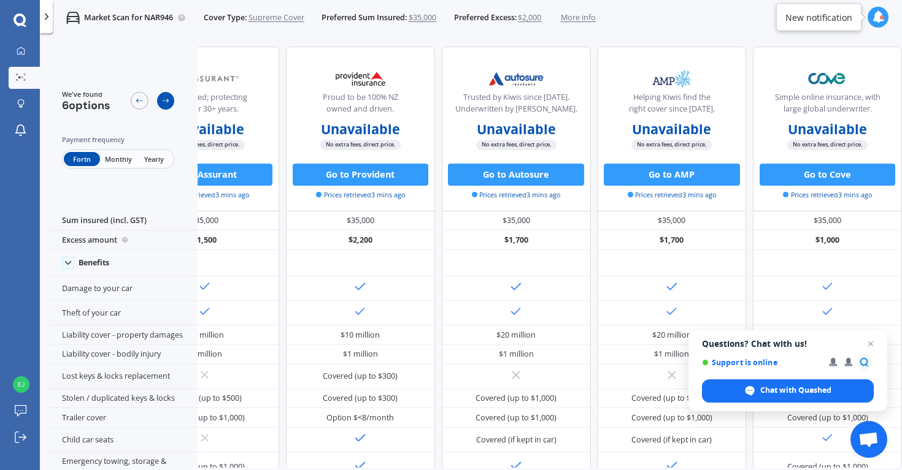
scroll to position [0, 254]
click at [17, 20] on icon at bounding box center [19, 20] width 13 height 14
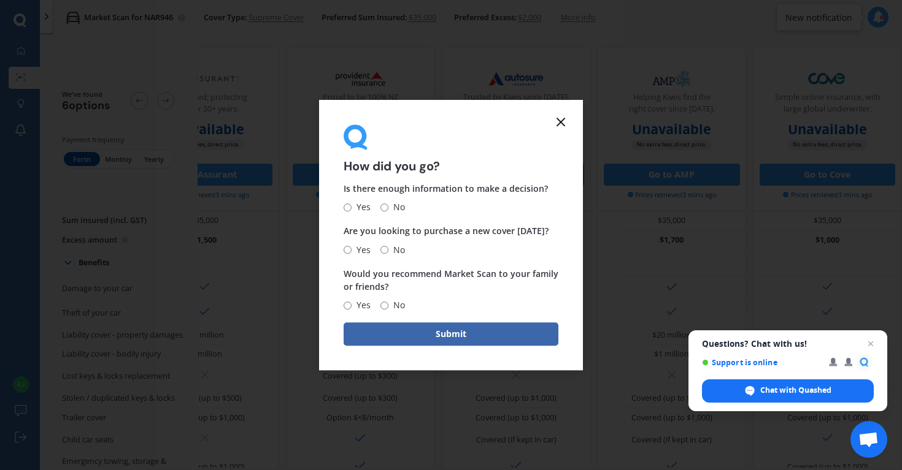
click at [561, 119] on icon at bounding box center [560, 122] width 15 height 15
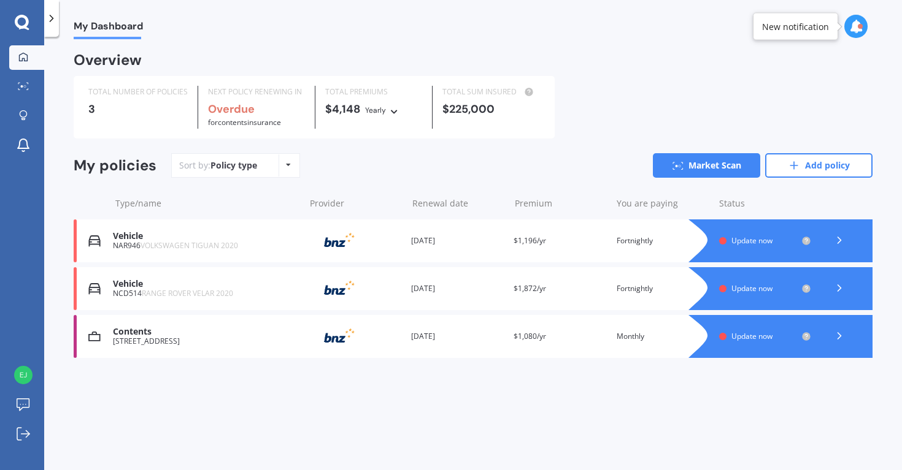
click at [763, 287] on span "Update now" at bounding box center [751, 288] width 41 height 10
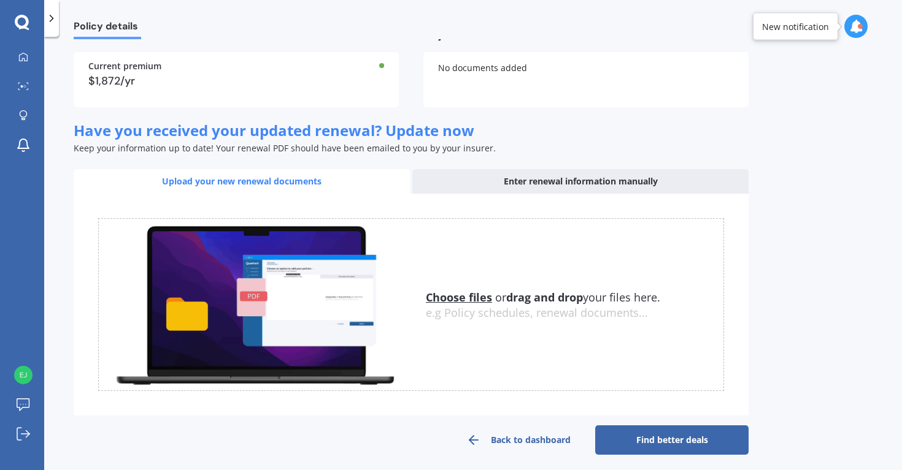
scroll to position [107, 0]
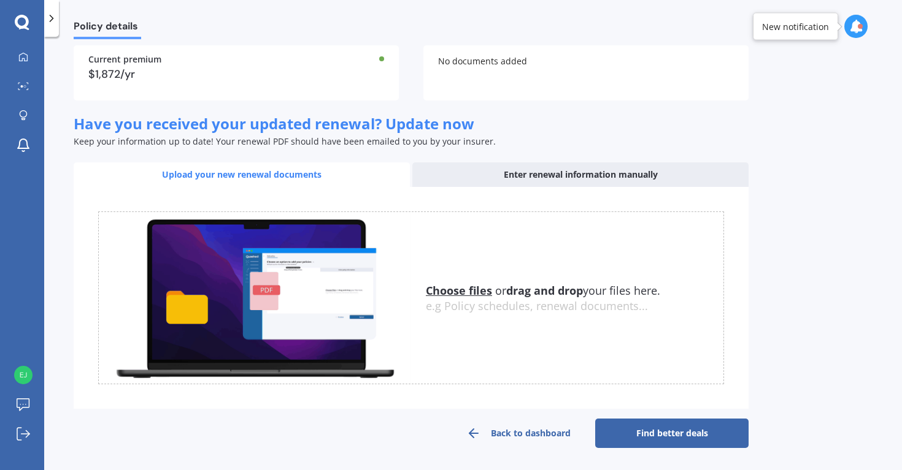
click at [644, 431] on link "Find better deals" at bounding box center [671, 433] width 153 height 29
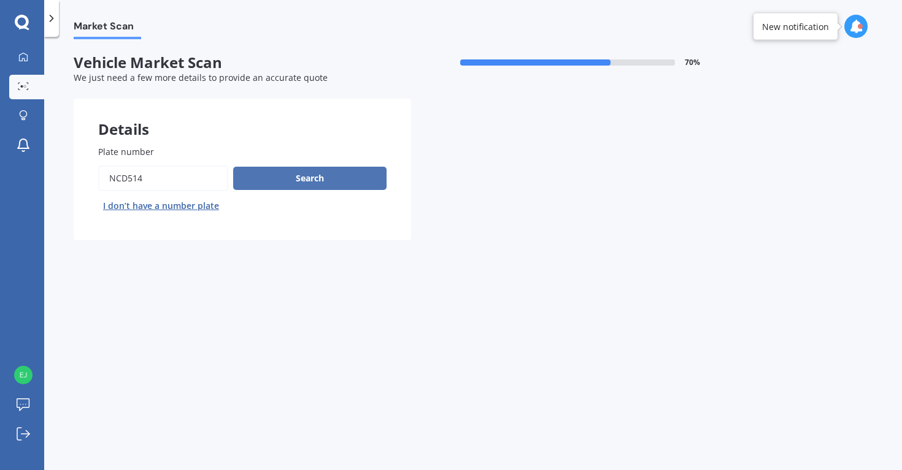
click at [291, 171] on button "Search" at bounding box center [309, 178] width 153 height 23
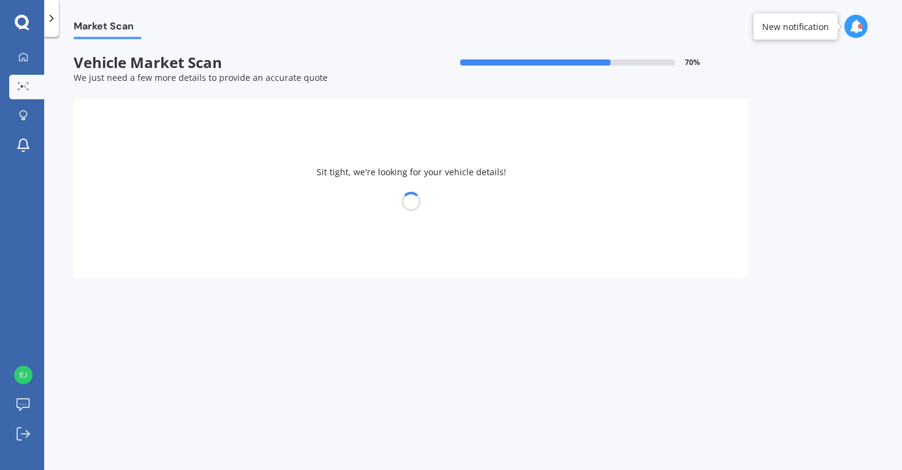
select select "21"
select select "09"
select select "1988"
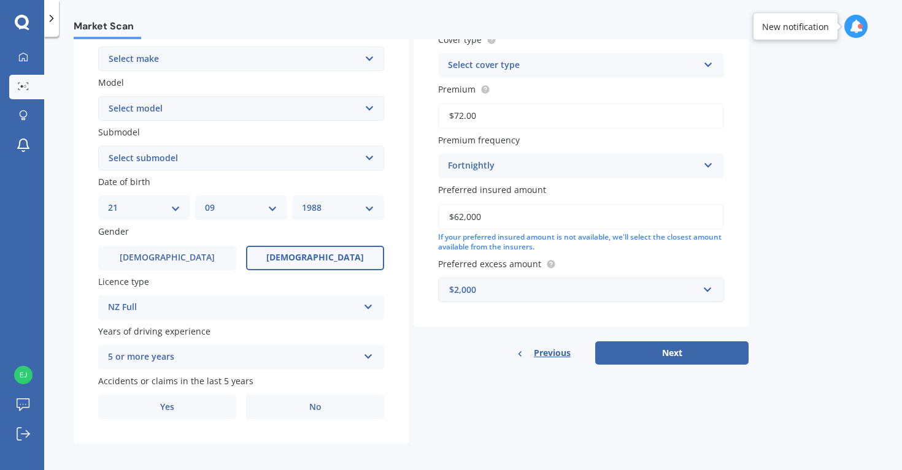
scroll to position [249, 0]
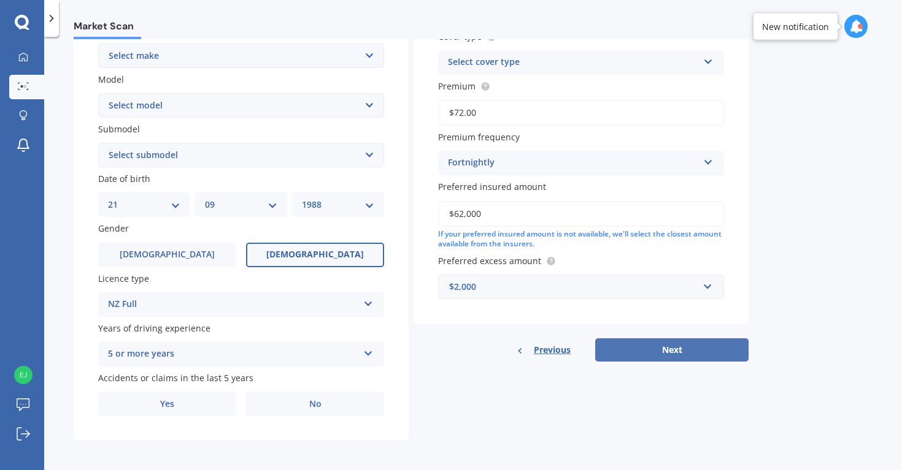
click at [664, 356] on button "Next" at bounding box center [671, 350] width 153 height 23
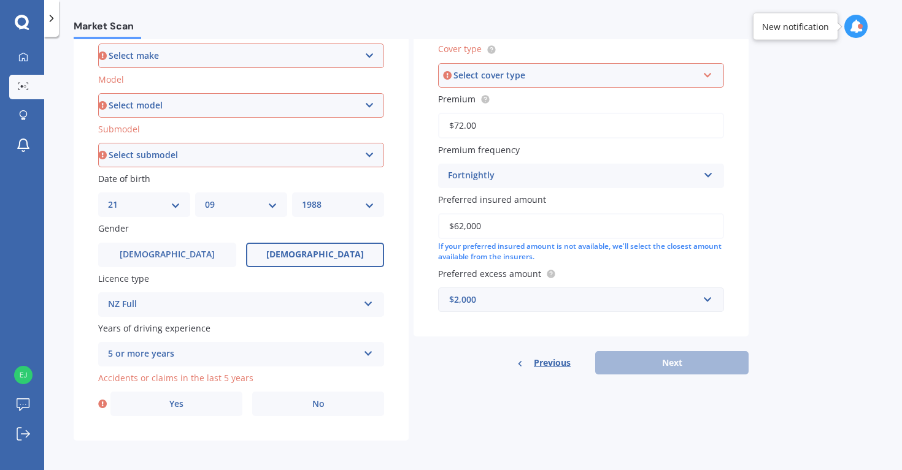
scroll to position [233, 0]
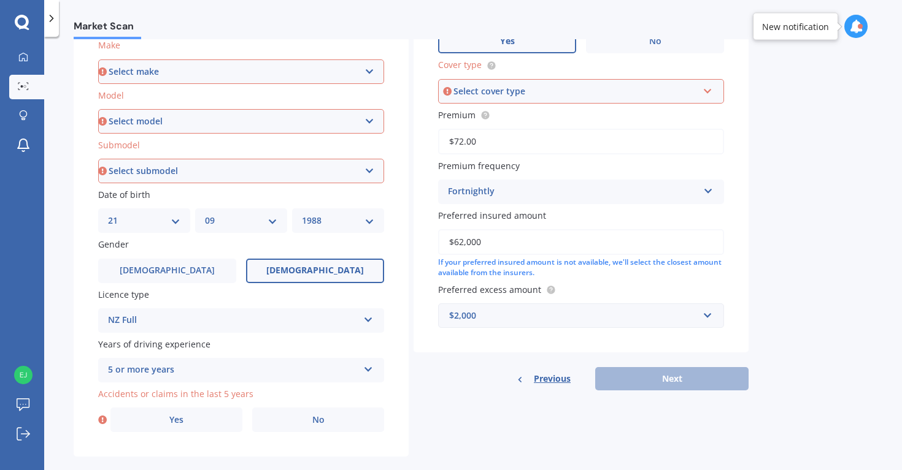
click at [358, 65] on select "Select make AC ALFA ROMEO ASTON [PERSON_NAME] AUDI AUSTIN BEDFORD Bentley BMW B…" at bounding box center [241, 71] width 286 height 25
select select "RANGE ROVER"
click at [244, 128] on select "Select model DSE Evoque HSE LSE S SE Sport Tdi V8 Velar Vogue" at bounding box center [241, 121] width 286 height 25
select select "VELAR"
click at [200, 169] on select "Select submodel R-Dynamic diesel turbo R-Dynamic petrol turbo S diesel turbo S …" at bounding box center [241, 171] width 286 height 25
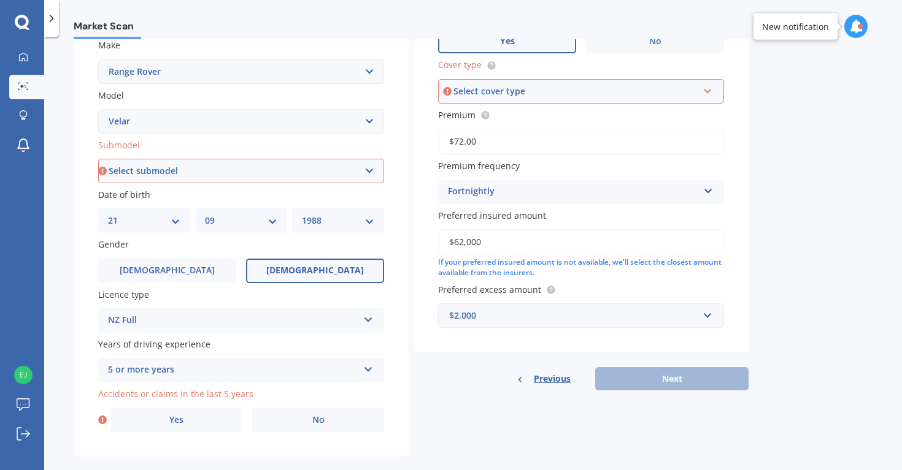
select select "R-DYNAMIC PETROL TURBO"
click at [559, 92] on div "Select cover type" at bounding box center [575, 91] width 244 height 13
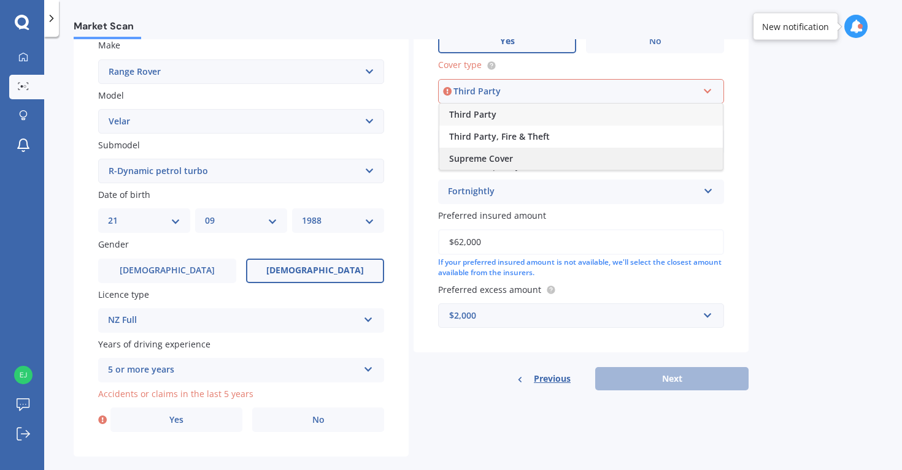
click at [535, 152] on div "Supreme Cover" at bounding box center [580, 159] width 283 height 22
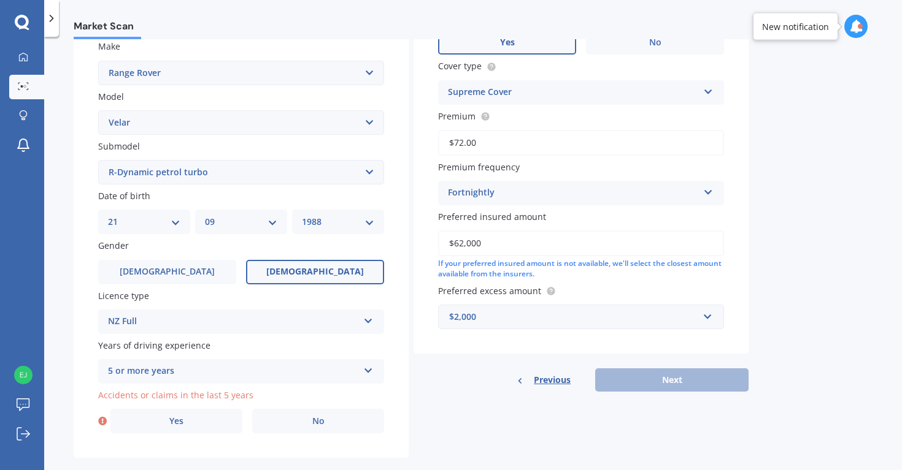
scroll to position [255, 0]
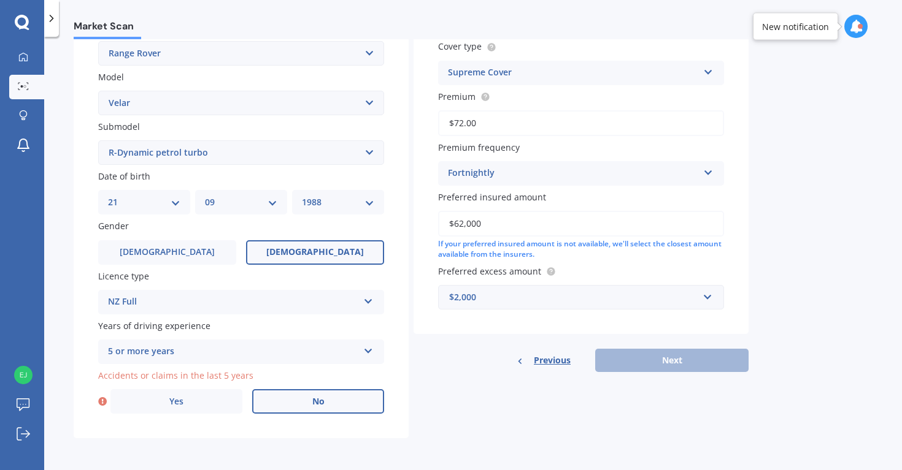
click at [290, 402] on label "No" at bounding box center [318, 402] width 132 height 25
click at [0, 0] on input "No" at bounding box center [0, 0] width 0 height 0
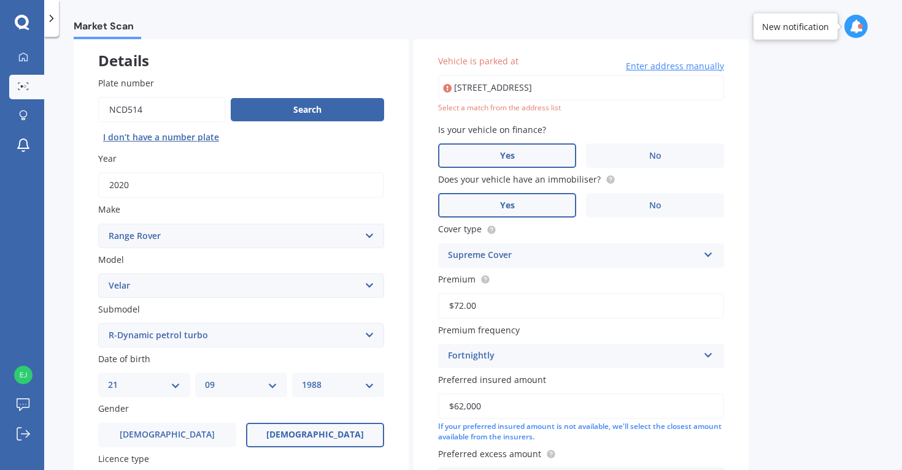
scroll to position [52, 0]
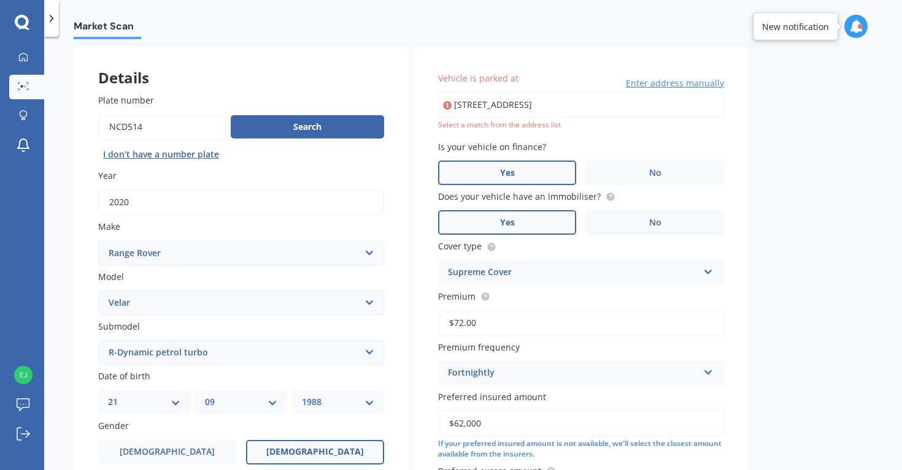
type input "[STREET_ADDRESS]"
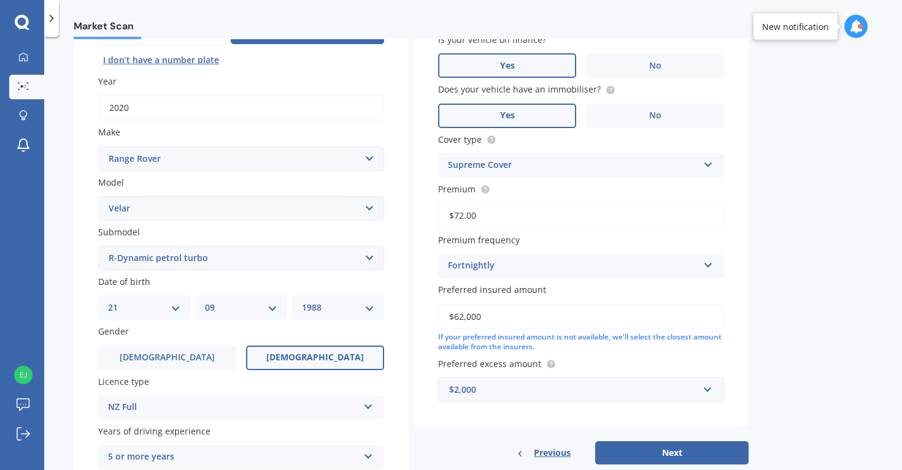
scroll to position [164, 0]
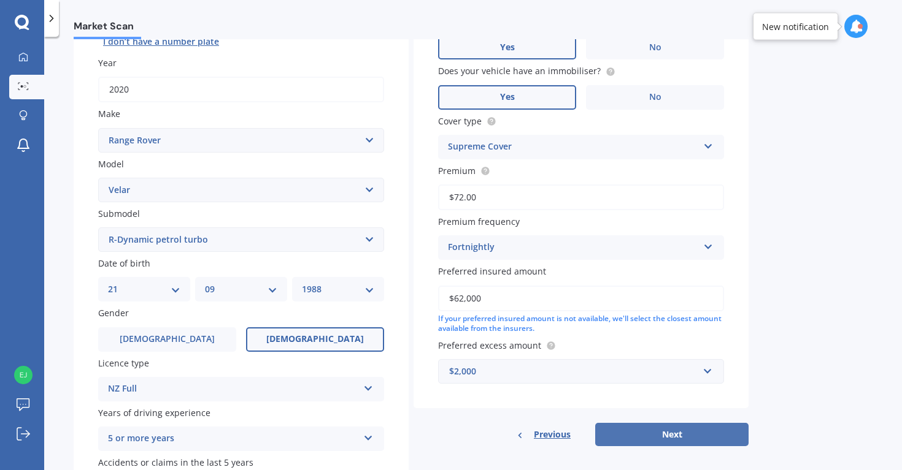
click at [630, 442] on button "Next" at bounding box center [671, 434] width 153 height 23
select select "21"
select select "09"
select select "1988"
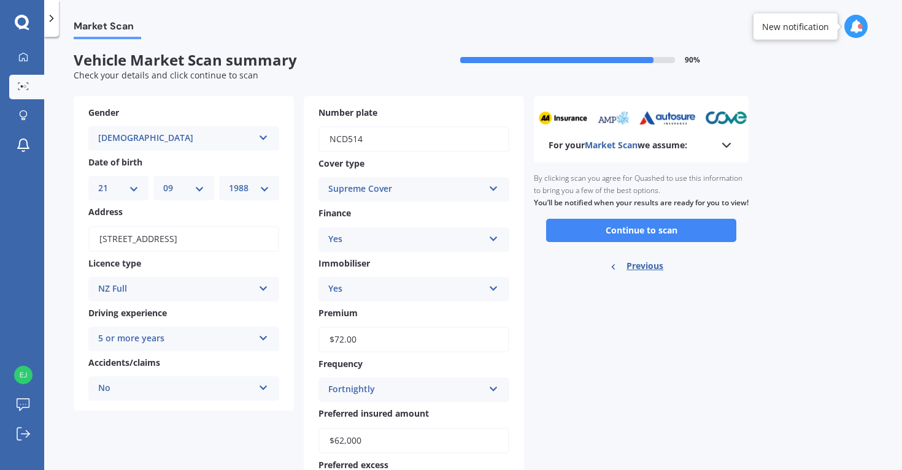
scroll to position [0, 0]
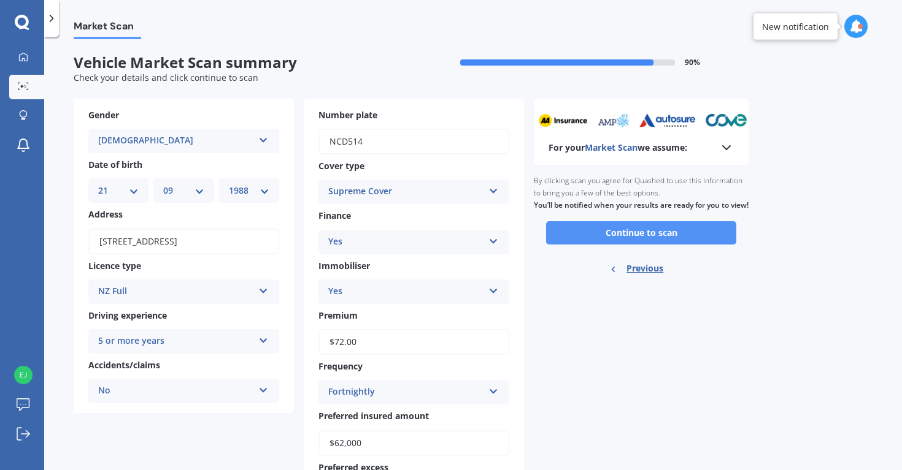
click at [601, 245] on button "Continue to scan" at bounding box center [641, 232] width 190 height 23
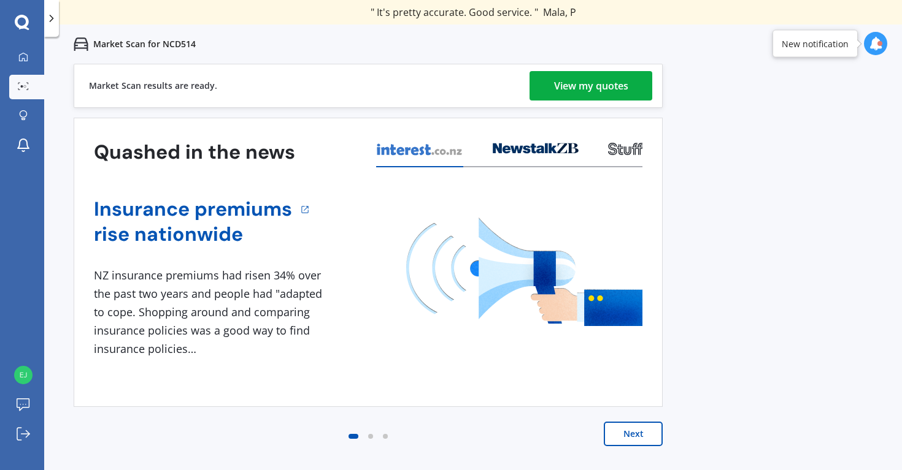
click at [599, 80] on div "View my quotes" at bounding box center [591, 85] width 74 height 29
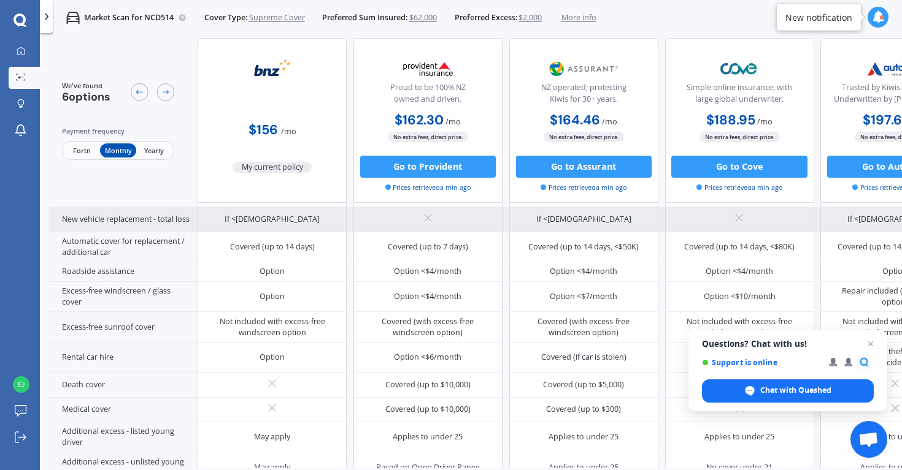
scroll to position [189, 0]
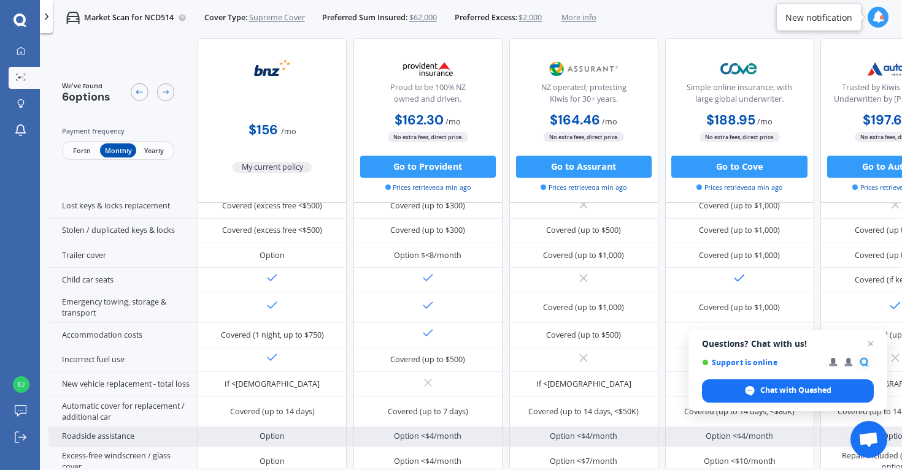
click at [62, 440] on div "Roadside assistance" at bounding box center [122, 438] width 149 height 20
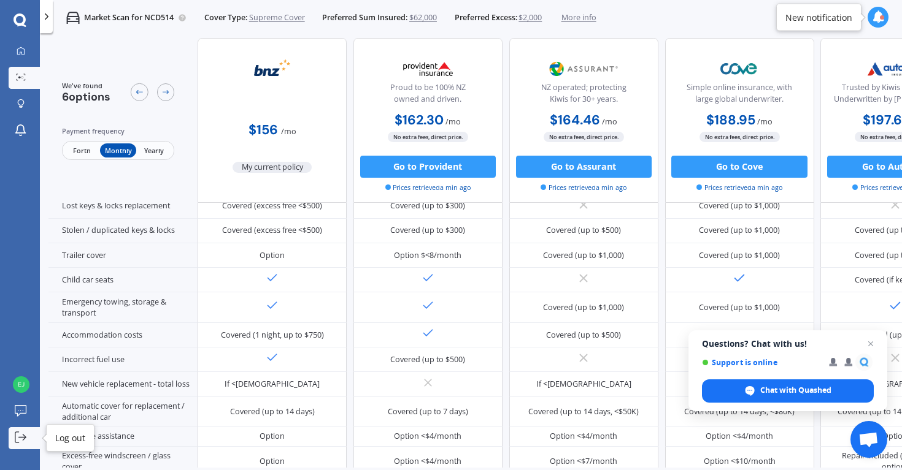
click at [19, 435] on icon at bounding box center [21, 438] width 12 height 12
